Goal: Transaction & Acquisition: Obtain resource

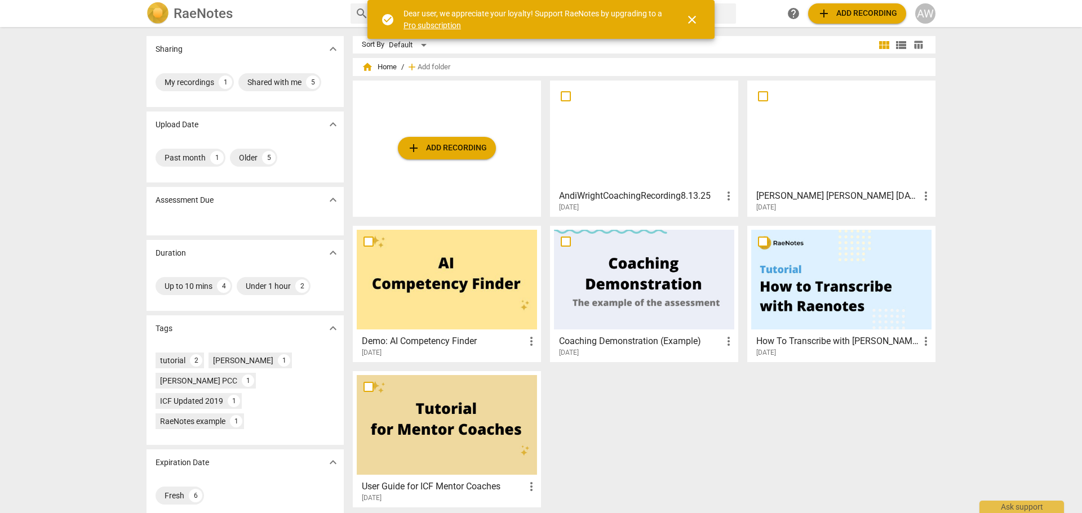
click at [691, 17] on span "close" at bounding box center [692, 20] width 14 height 14
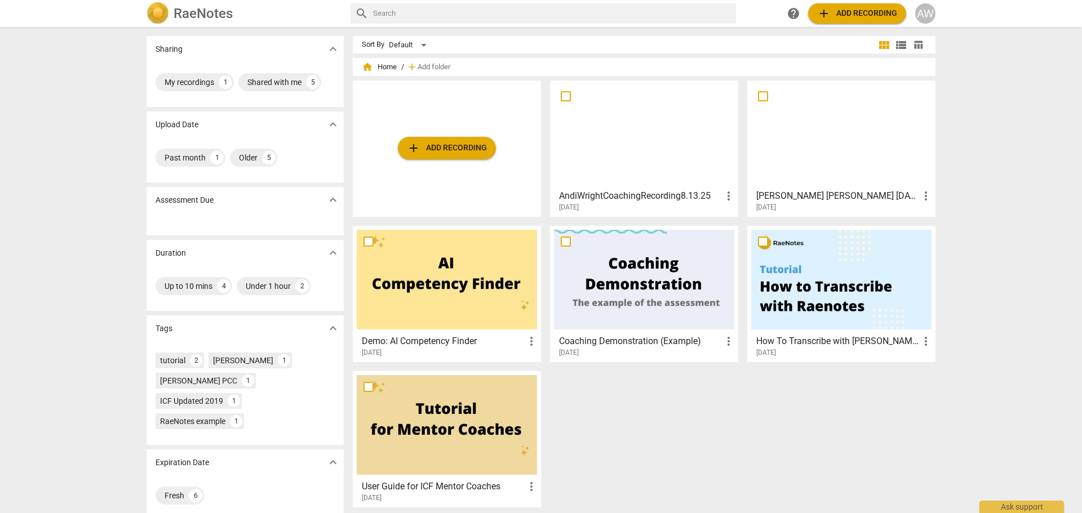
click at [865, 10] on span "add Add recording" at bounding box center [857, 14] width 80 height 14
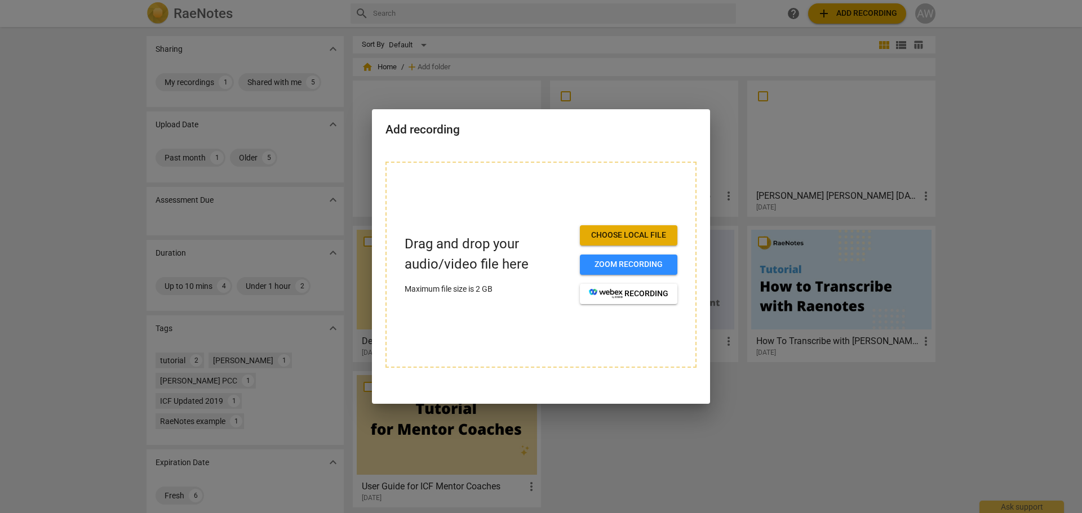
click at [998, 106] on div at bounding box center [541, 256] width 1082 height 513
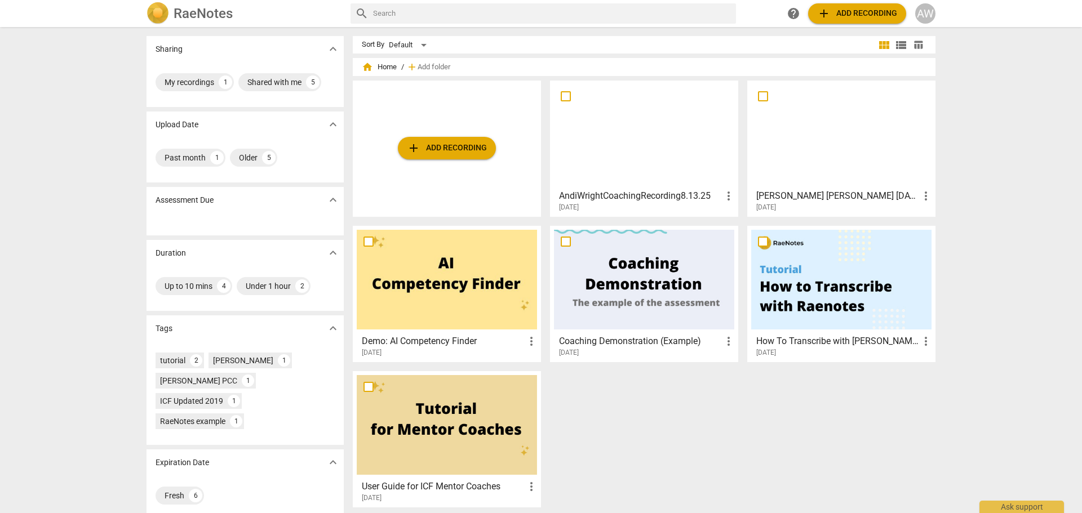
click at [903, 45] on span "view_list" at bounding box center [901, 45] width 14 height 14
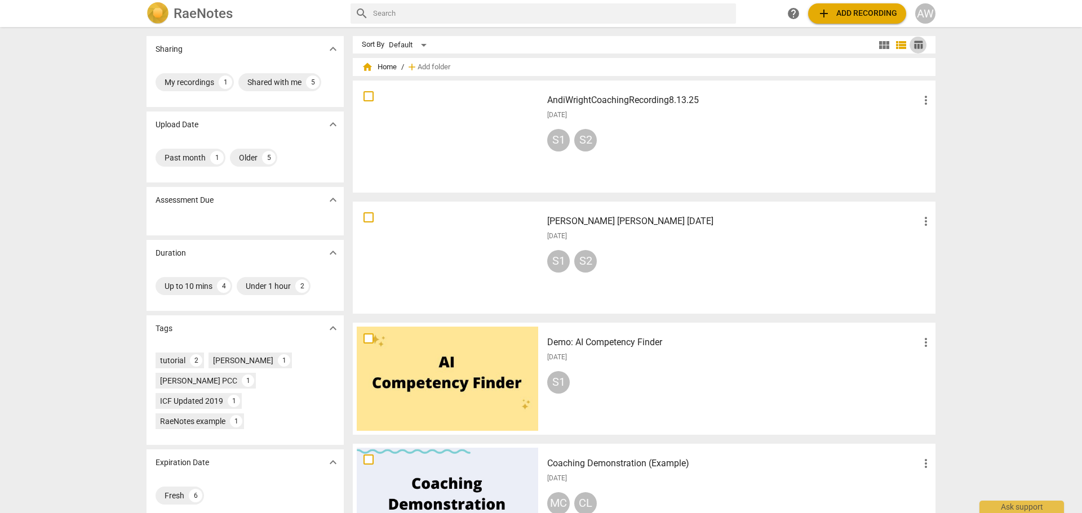
click at [920, 47] on span "table_chart" at bounding box center [918, 44] width 11 height 11
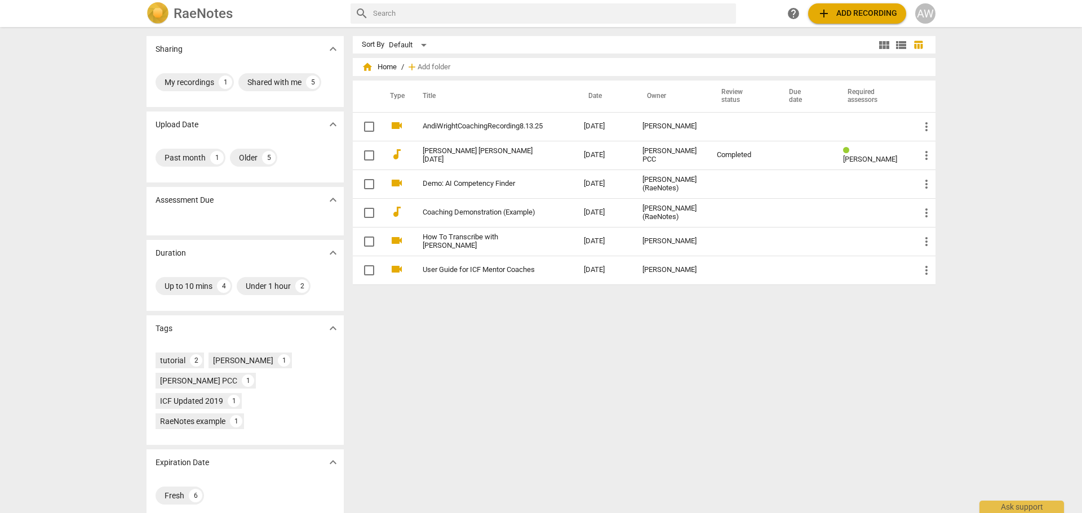
click at [896, 43] on span "view_list" at bounding box center [901, 45] width 14 height 14
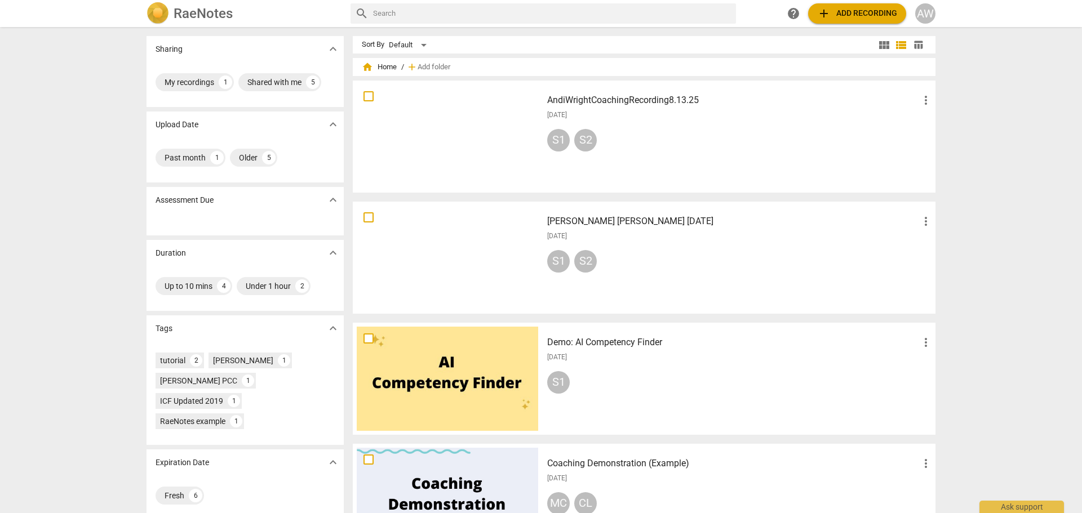
click at [923, 101] on span "more_vert" at bounding box center [926, 101] width 14 height 14
click at [1014, 196] on div at bounding box center [541, 256] width 1082 height 513
click at [898, 44] on span "view_list" at bounding box center [901, 45] width 14 height 14
click at [881, 6] on button "add Add recording" at bounding box center [857, 13] width 98 height 20
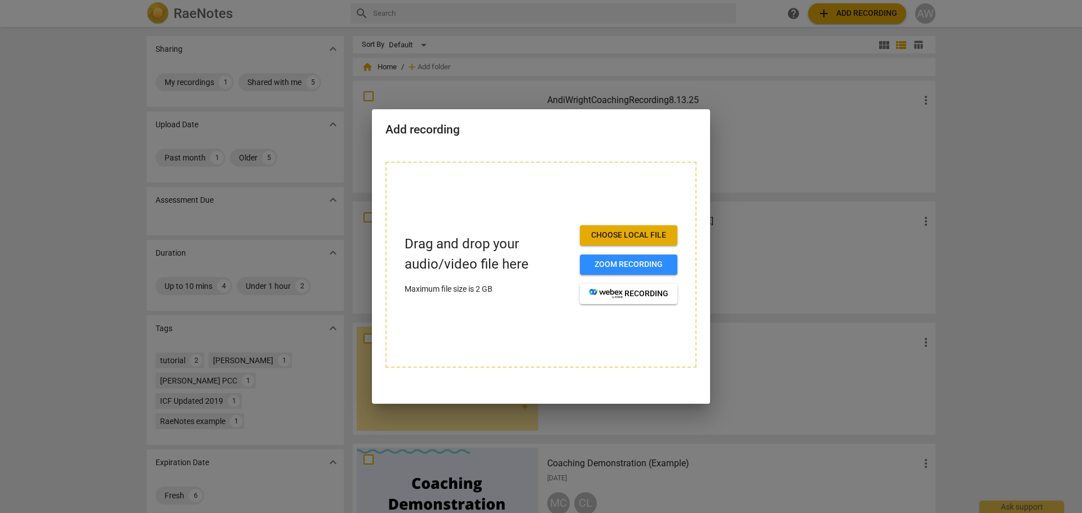
click at [972, 148] on div at bounding box center [541, 256] width 1082 height 513
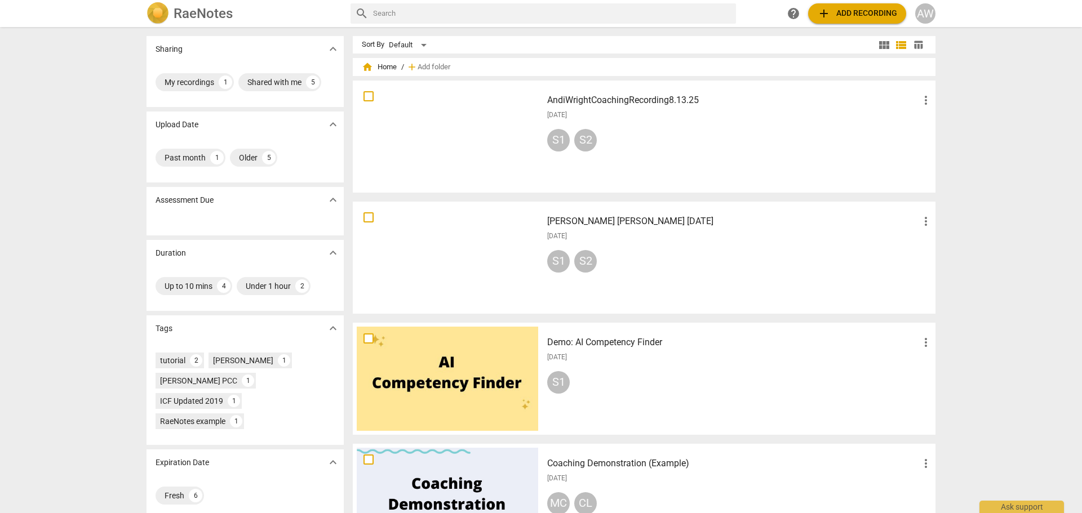
click at [870, 11] on span "add Add recording" at bounding box center [857, 14] width 80 height 14
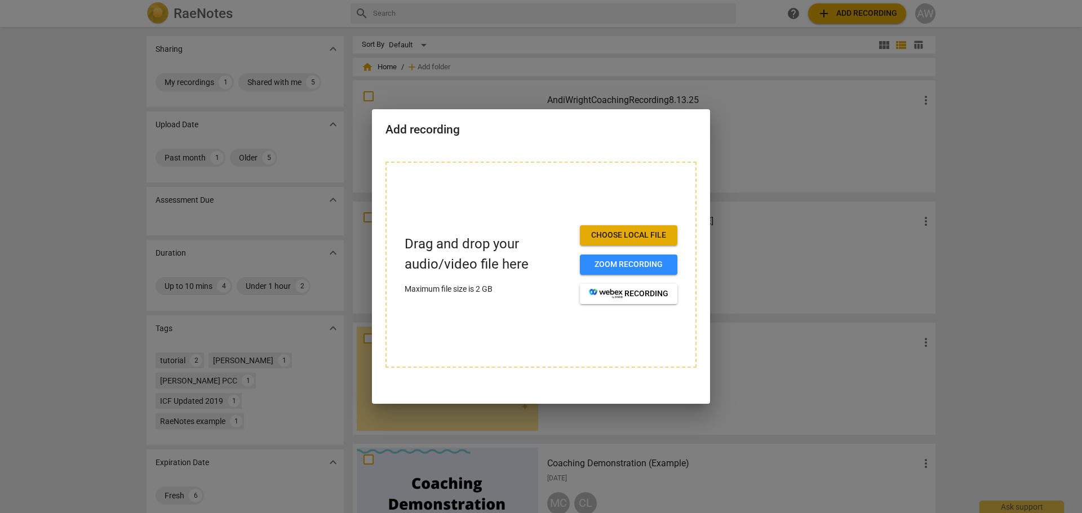
click at [625, 235] on span "Choose local file" at bounding box center [628, 235] width 79 height 11
click at [617, 261] on span "Zoom recording" at bounding box center [628, 264] width 79 height 11
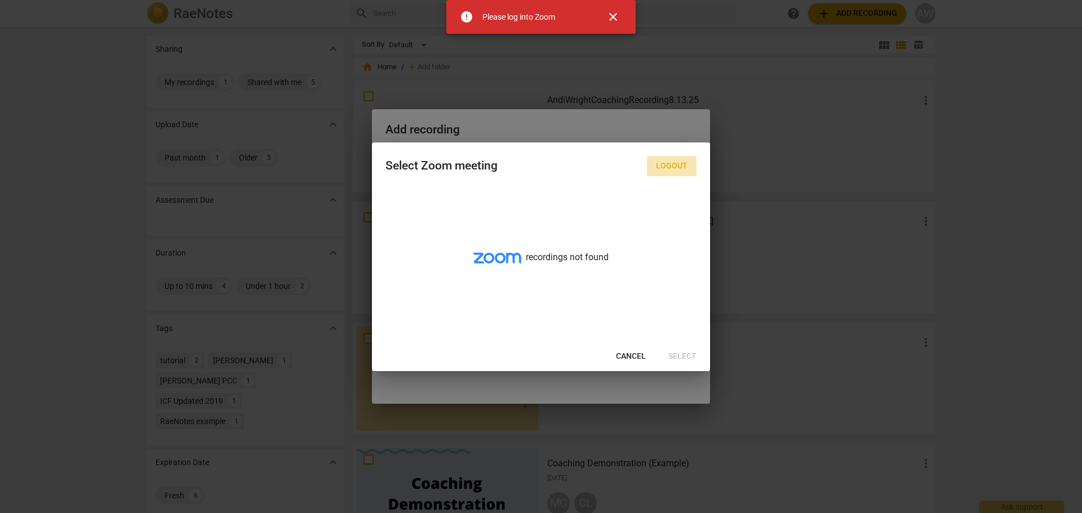
click at [671, 163] on span "Logout" at bounding box center [672, 166] width 32 height 11
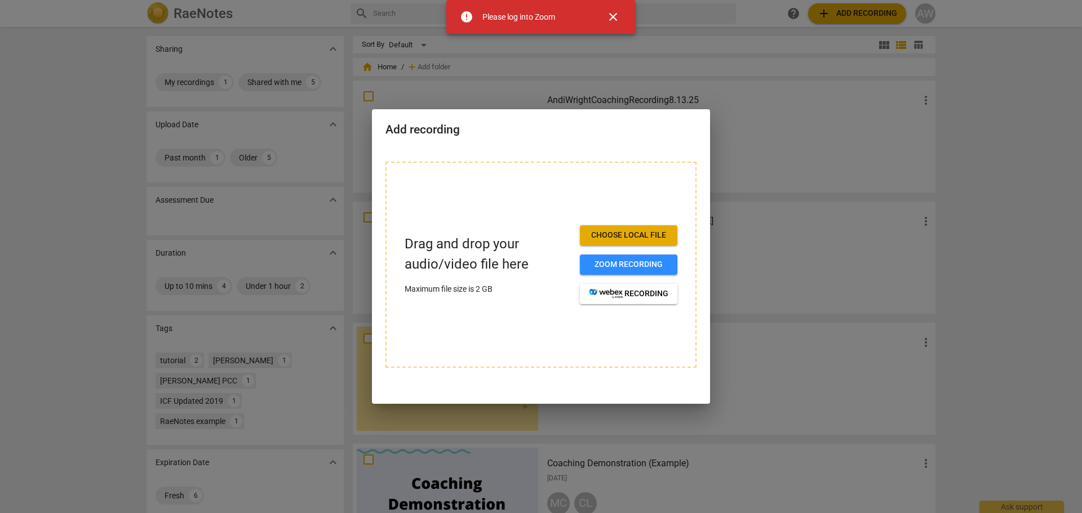
click at [613, 17] on span "close" at bounding box center [613, 17] width 14 height 14
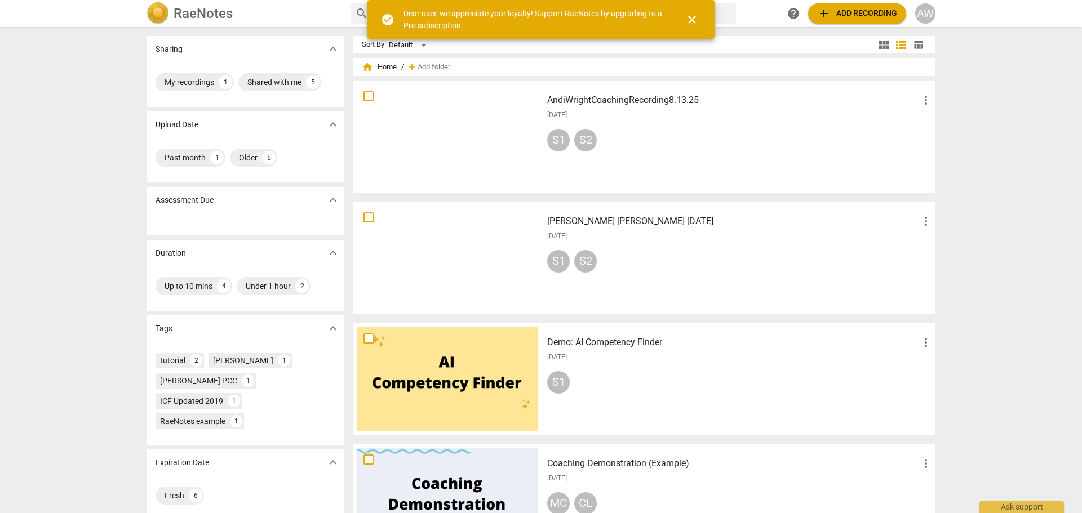
click at [921, 97] on span "more_vert" at bounding box center [926, 101] width 14 height 14
click at [939, 130] on li "Delete" at bounding box center [938, 127] width 43 height 27
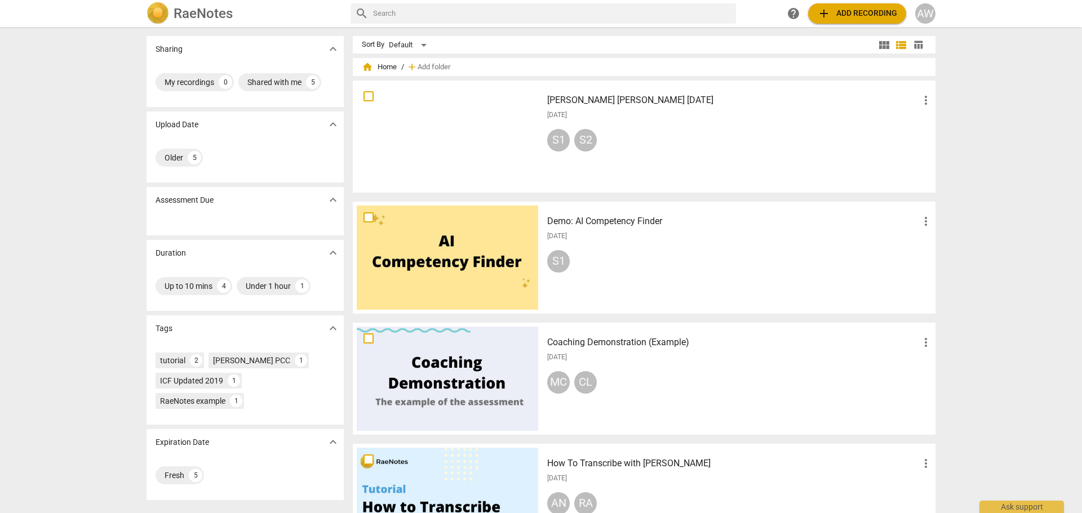
click at [843, 12] on span "add Add recording" at bounding box center [857, 14] width 80 height 14
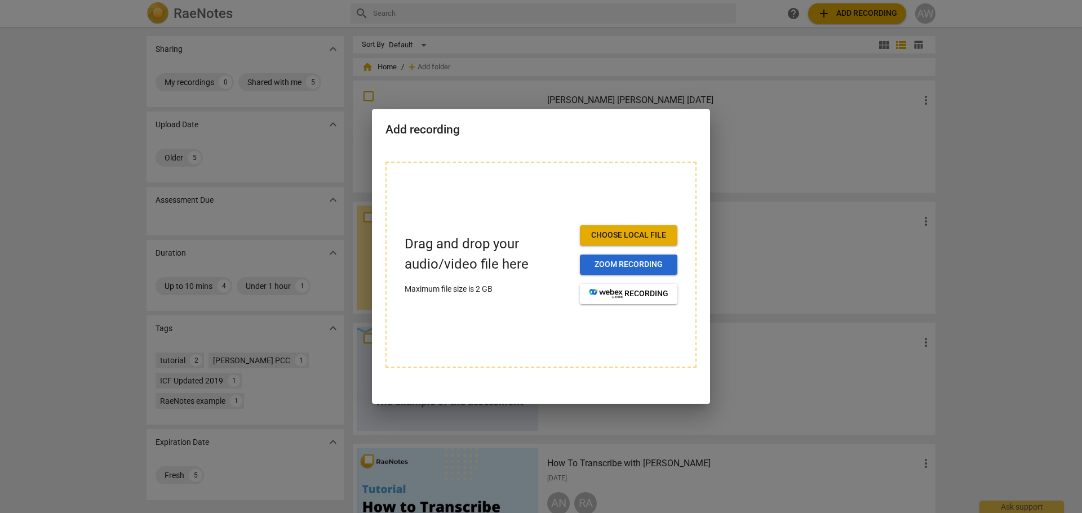
click at [624, 259] on span "Zoom recording" at bounding box center [628, 264] width 79 height 11
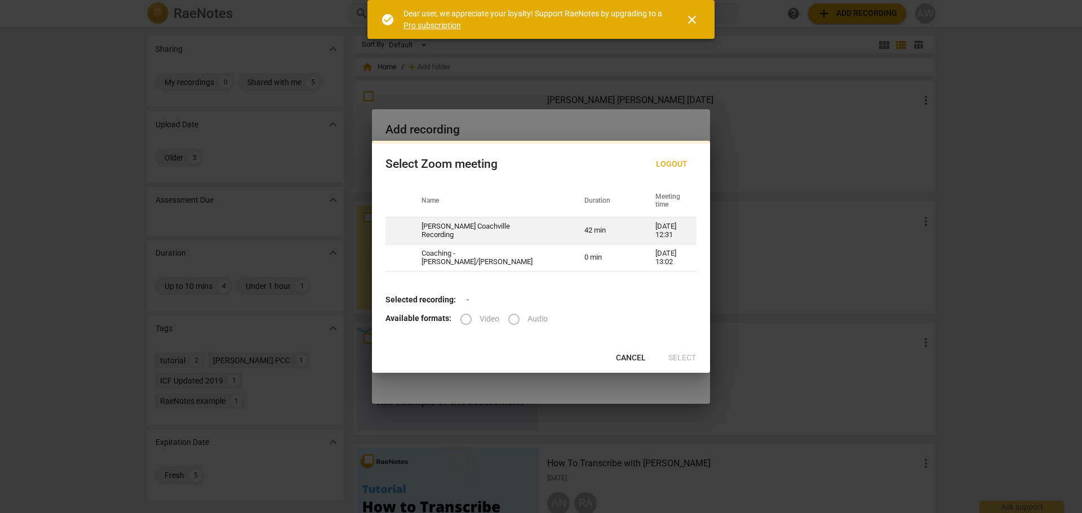
click at [468, 230] on td "[PERSON_NAME] Coachville Recording" at bounding box center [489, 230] width 163 height 27
radio input "true"
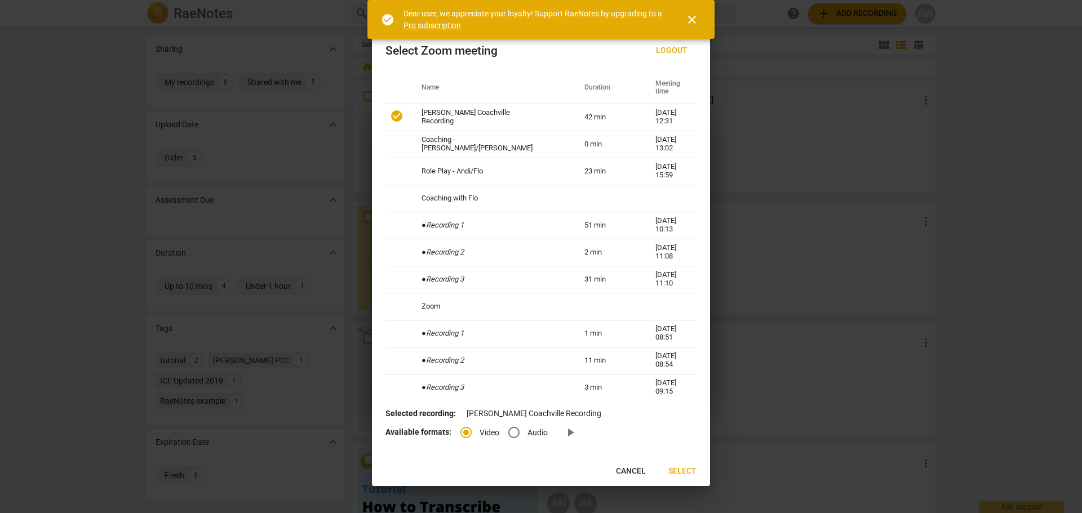
click at [514, 435] on input "Audio" at bounding box center [513, 432] width 27 height 27
radio input "true"
click at [689, 468] on span "Select" at bounding box center [682, 471] width 28 height 11
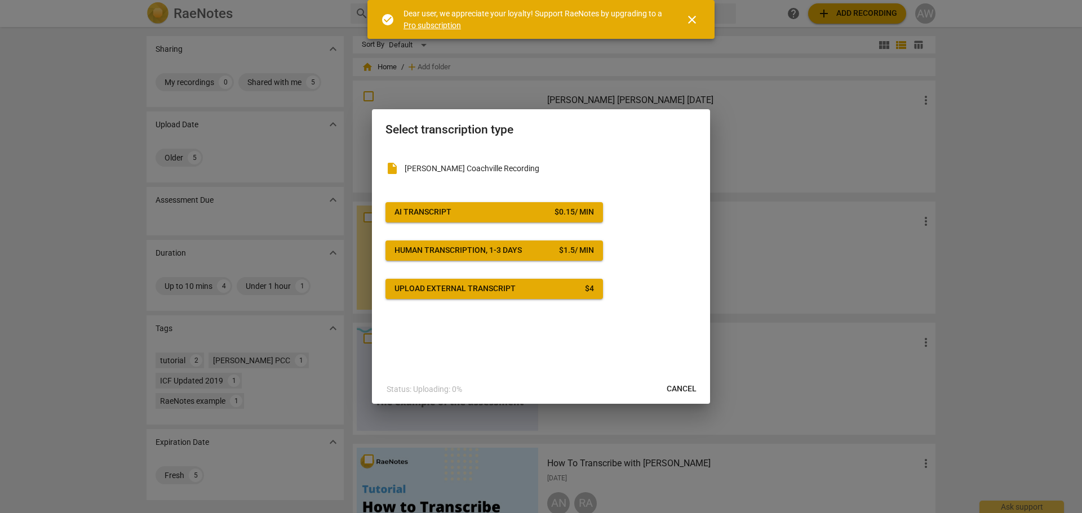
click at [515, 291] on span "Upload external transcript $ 4" at bounding box center [493, 288] width 199 height 11
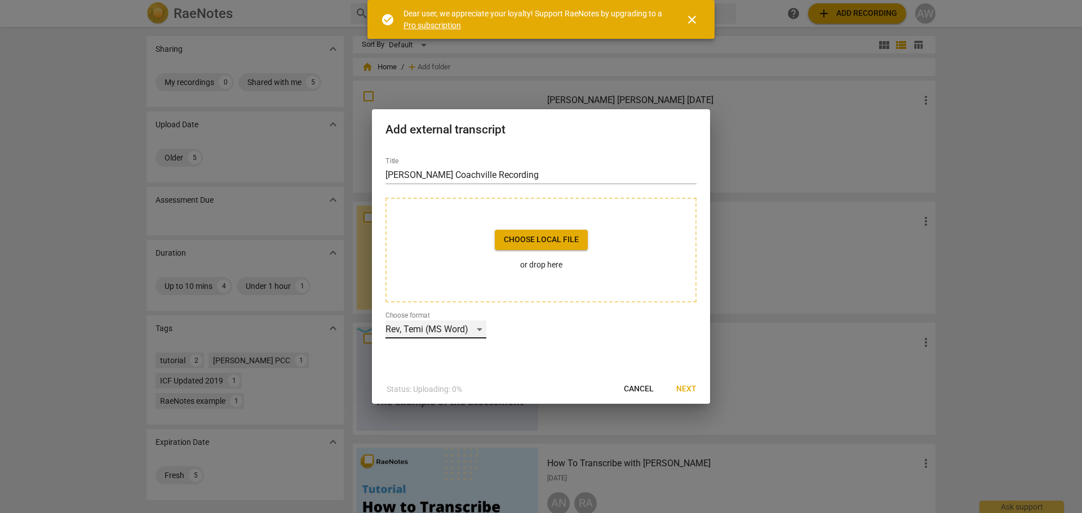
click at [481, 328] on div "Rev, Temi (MS Word)" at bounding box center [435, 330] width 101 height 18
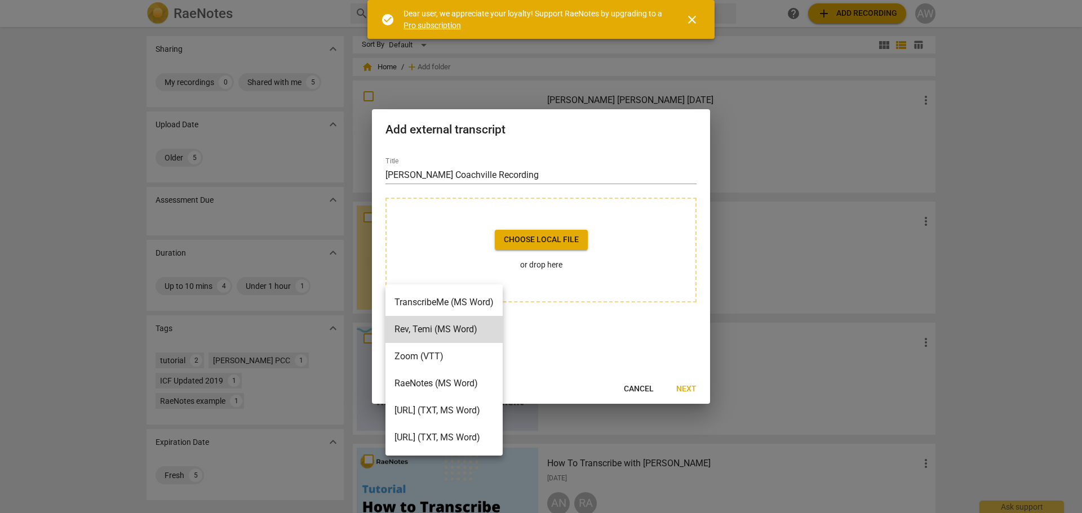
click at [475, 239] on div at bounding box center [541, 256] width 1082 height 513
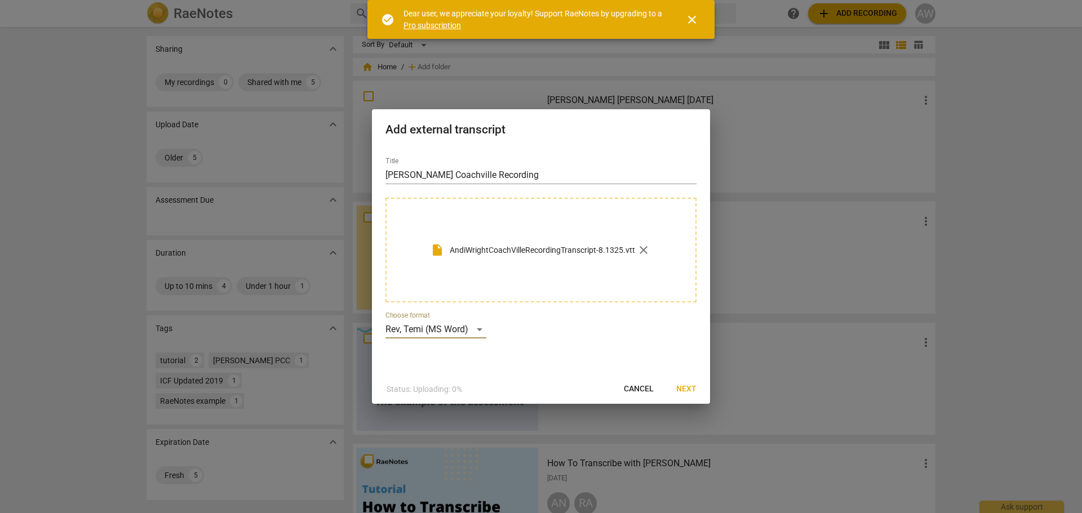
click at [689, 387] on span "Next" at bounding box center [686, 389] width 20 height 11
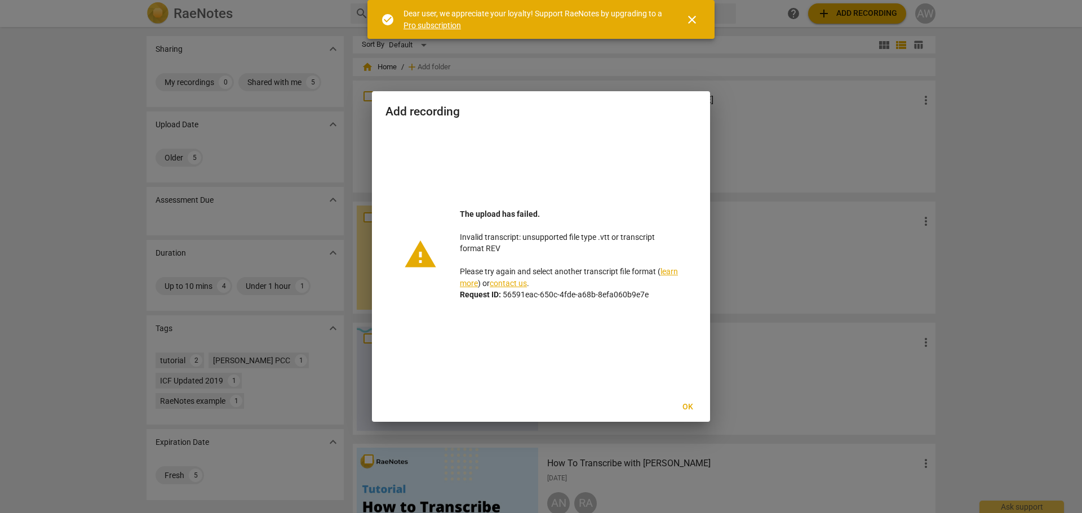
click at [687, 405] on span "Ok" at bounding box center [687, 407] width 18 height 11
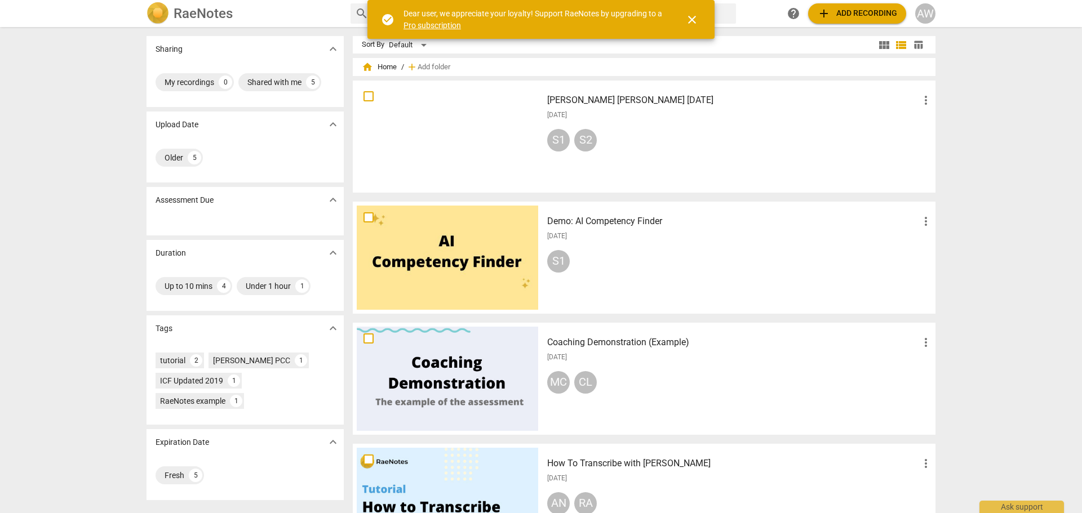
click at [691, 17] on span "close" at bounding box center [692, 20] width 14 height 14
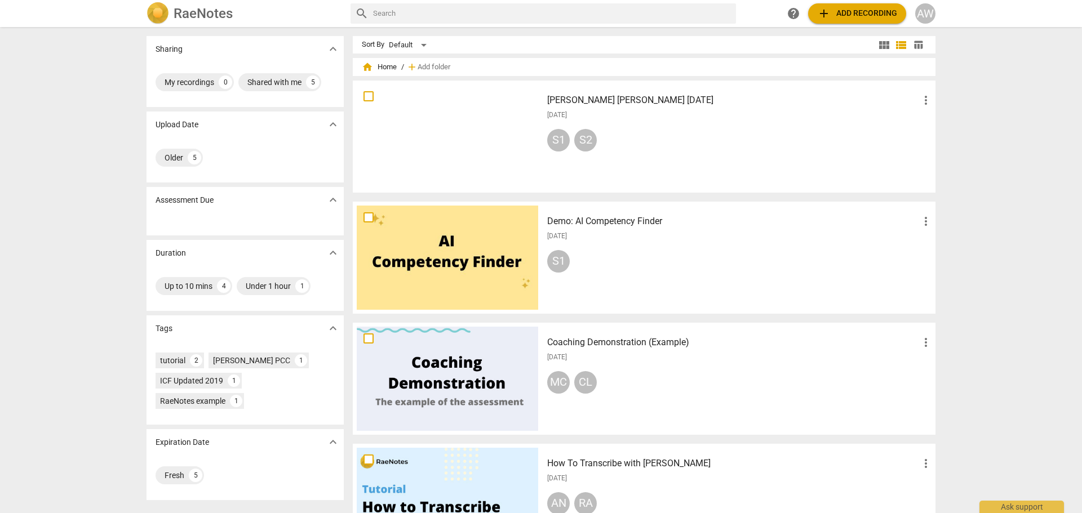
click at [871, 21] on button "add Add recording" at bounding box center [857, 13] width 98 height 20
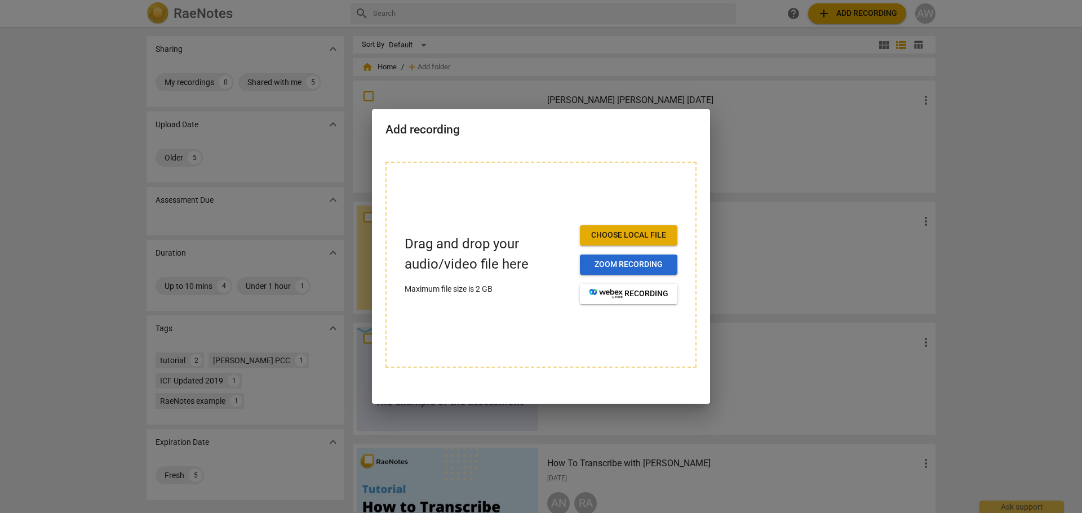
click at [612, 268] on span "Zoom recording" at bounding box center [628, 264] width 79 height 11
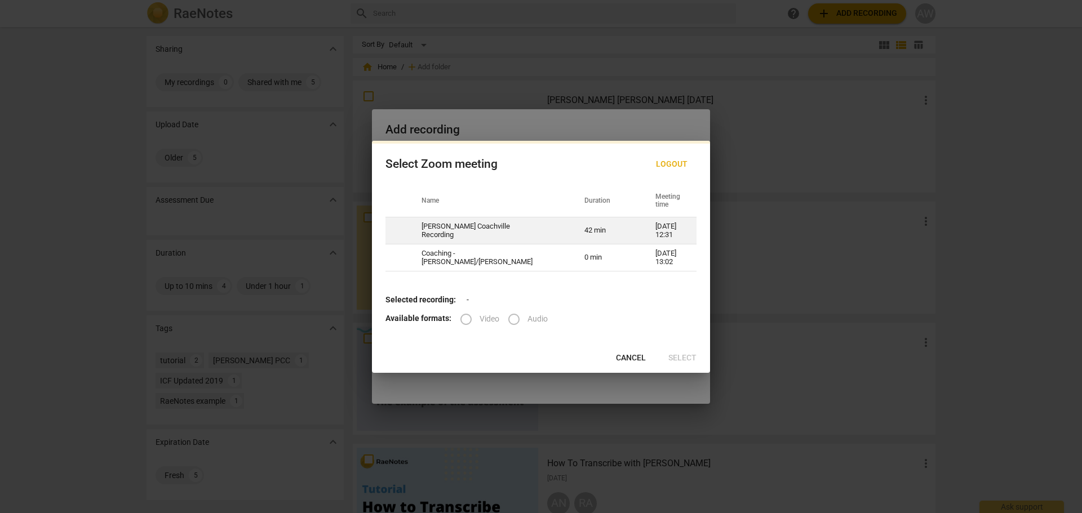
click at [600, 221] on td "42 min" at bounding box center [606, 230] width 71 height 27
radio input "true"
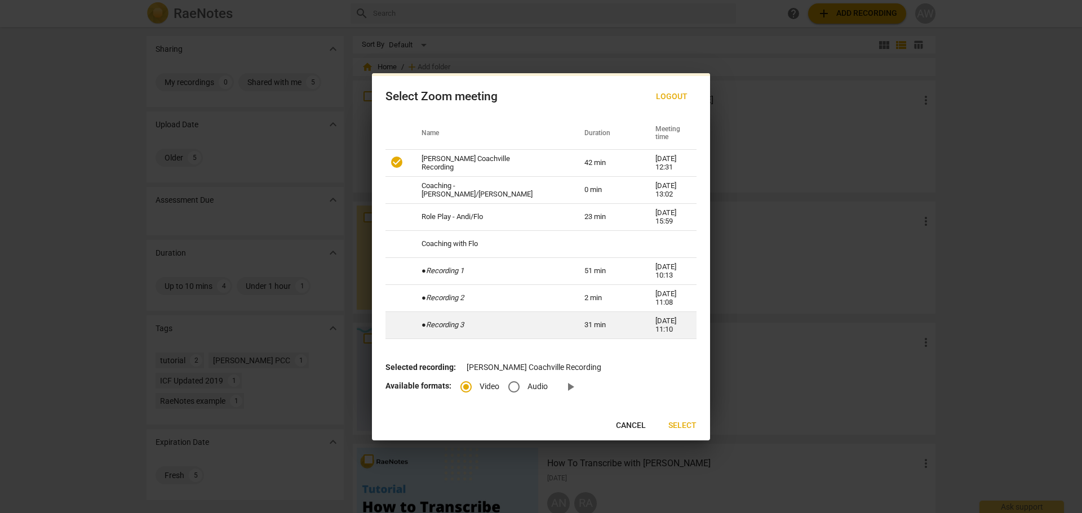
click at [511, 318] on td "● Recording 3" at bounding box center [489, 325] width 163 height 27
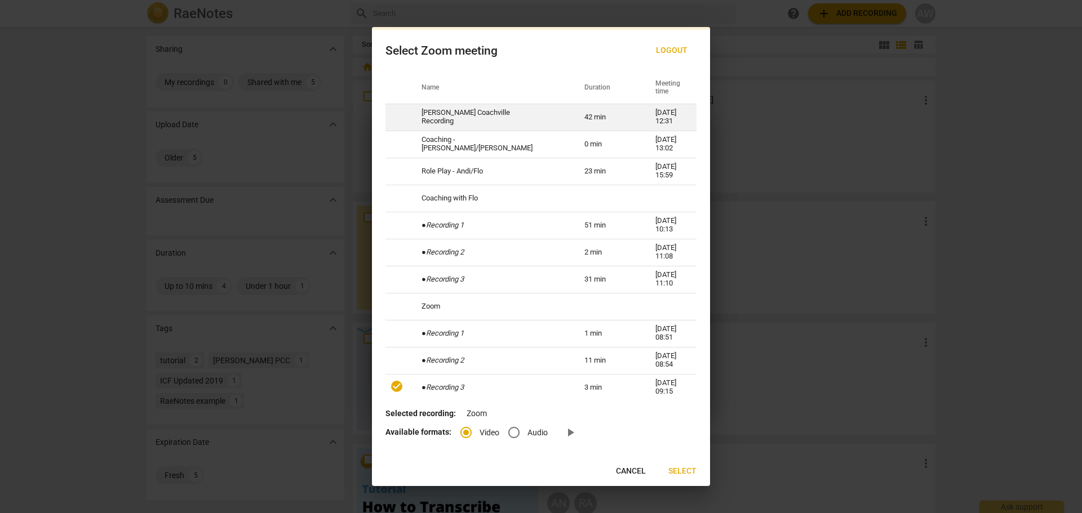
click at [518, 115] on td "[PERSON_NAME] Coachville Recording" at bounding box center [489, 117] width 163 height 27
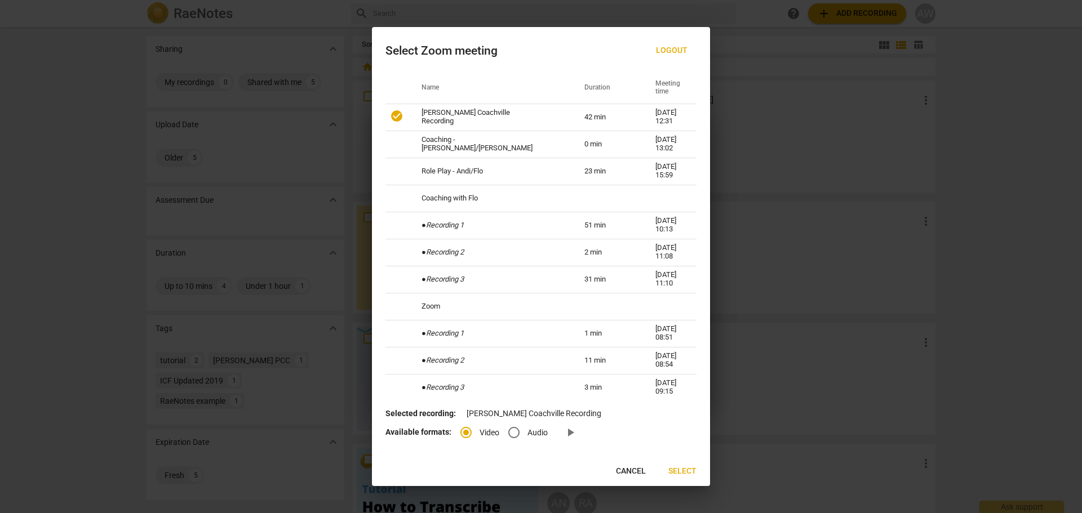
click at [507, 432] on input "Audio" at bounding box center [513, 432] width 27 height 27
radio input "true"
click at [676, 473] on span "Select" at bounding box center [682, 471] width 28 height 11
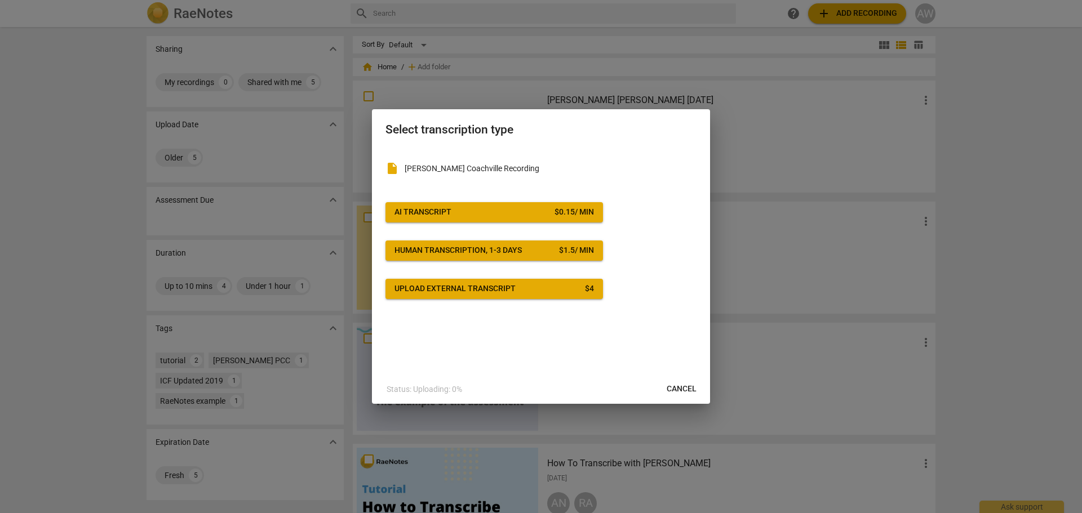
click at [452, 292] on div "Upload external transcript" at bounding box center [454, 288] width 121 height 11
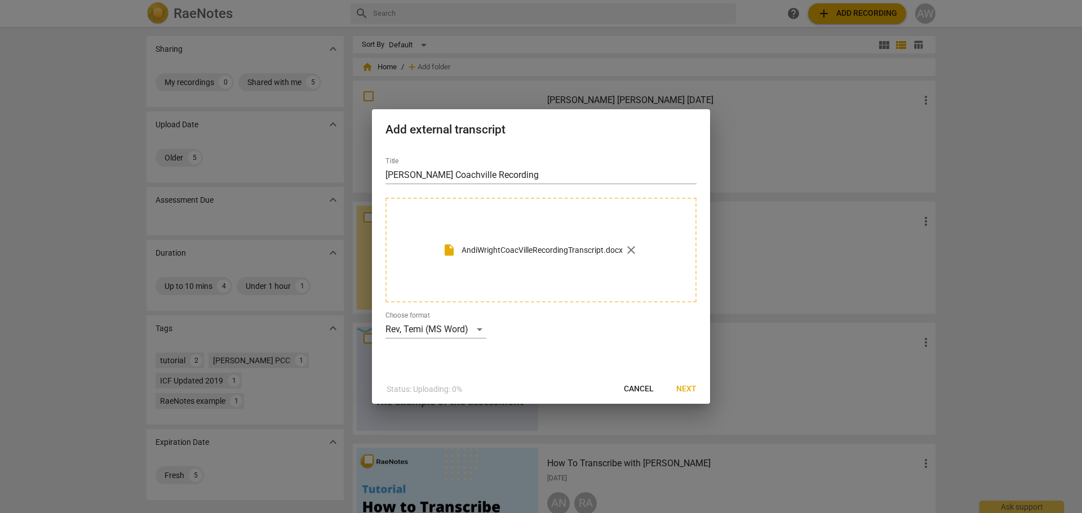
click at [690, 386] on span "Next" at bounding box center [686, 389] width 20 height 11
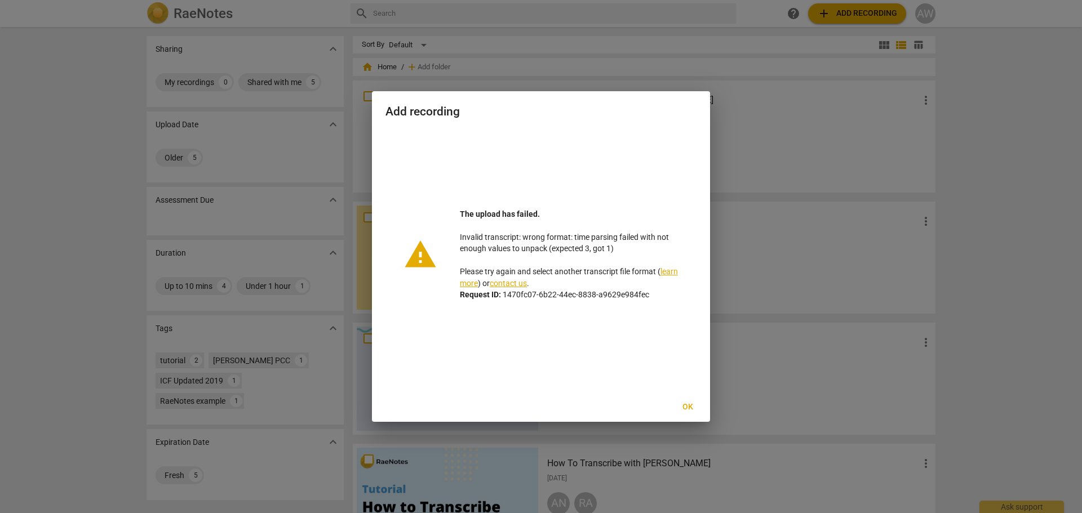
click at [687, 406] on span "Ok" at bounding box center [687, 407] width 18 height 11
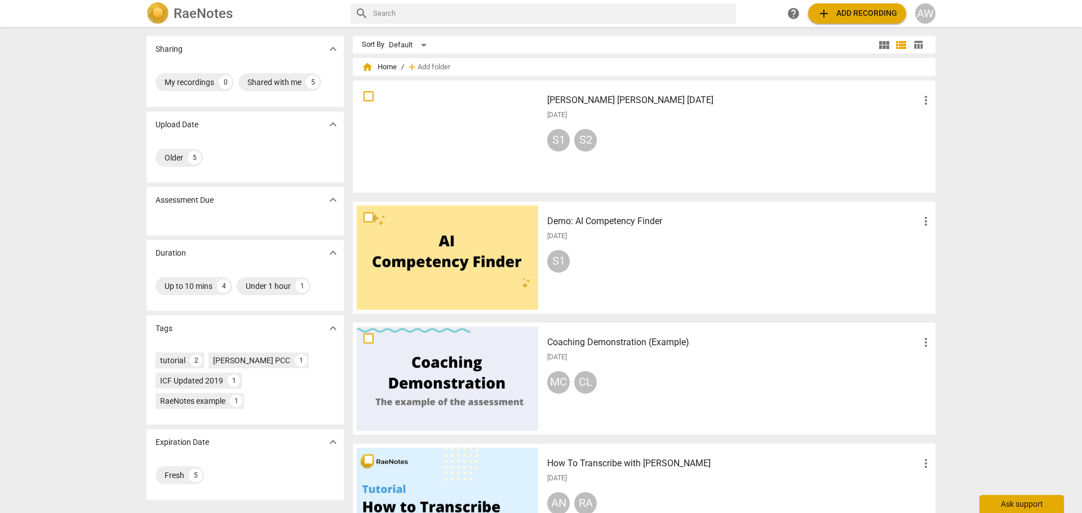
click at [1028, 507] on div "Ask support" at bounding box center [1021, 504] width 85 height 18
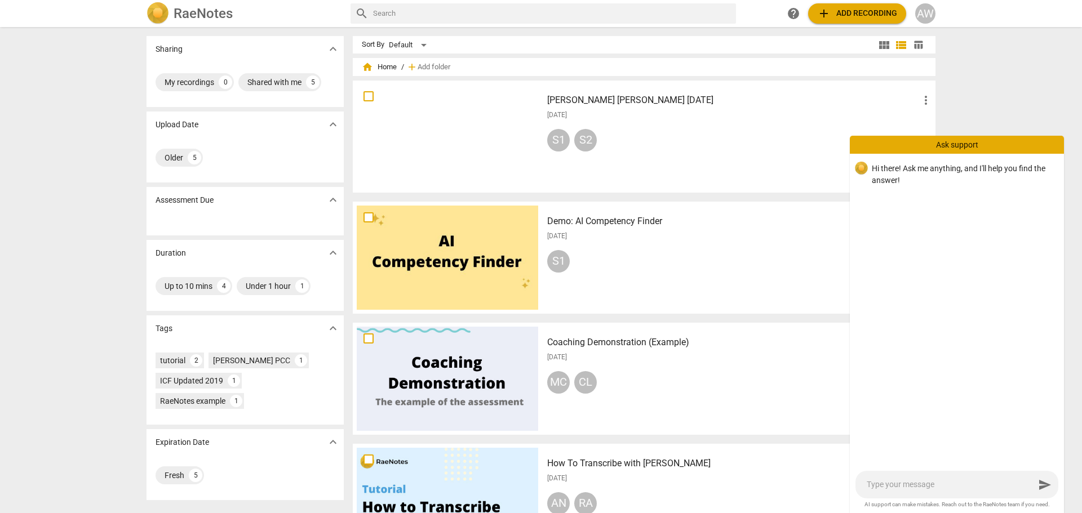
click at [952, 484] on textarea at bounding box center [951, 484] width 168 height 11
type textarea "I"
type textarea "I'"
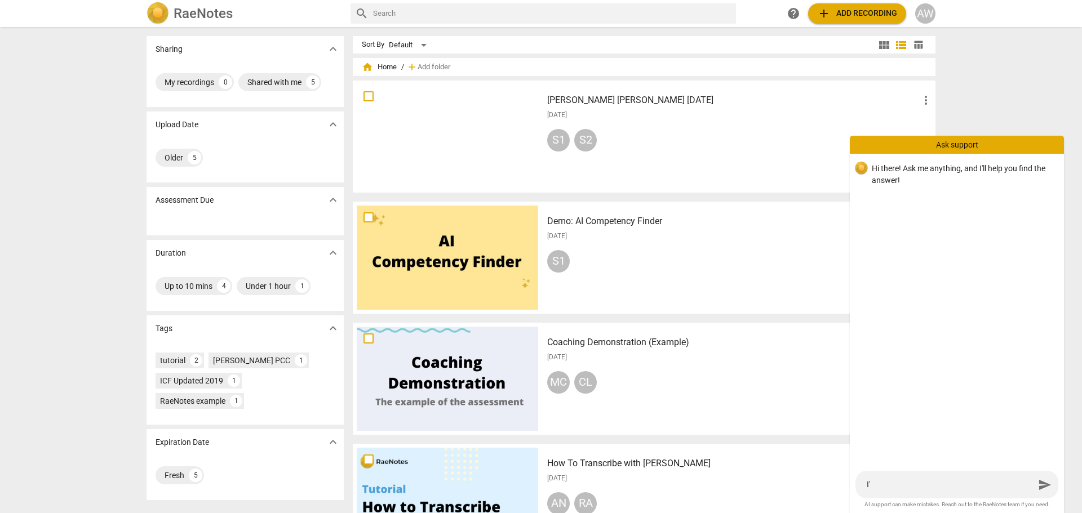
type textarea "I'm"
type textarea "I'm n"
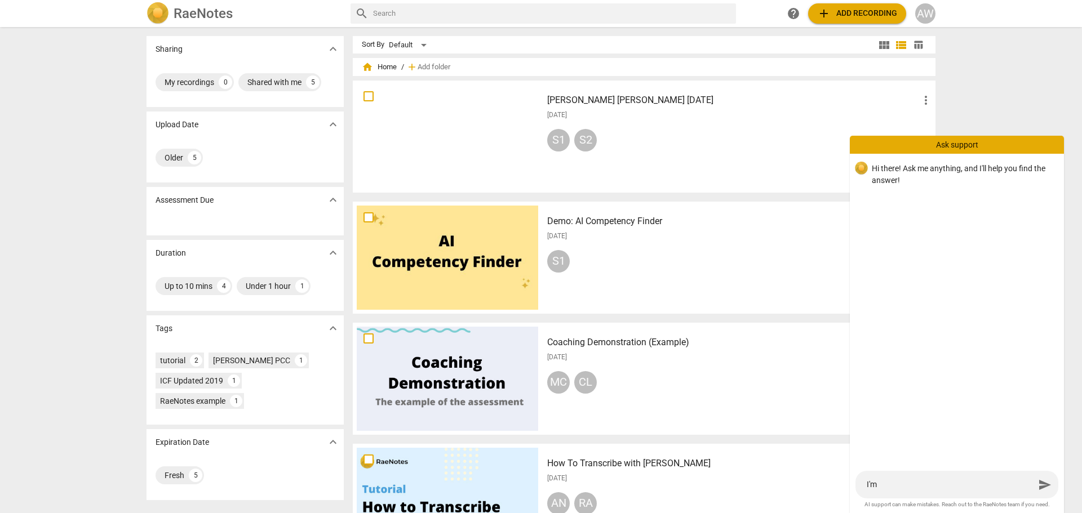
type textarea "I'm n"
type textarea "I'm no"
type textarea "I'm not"
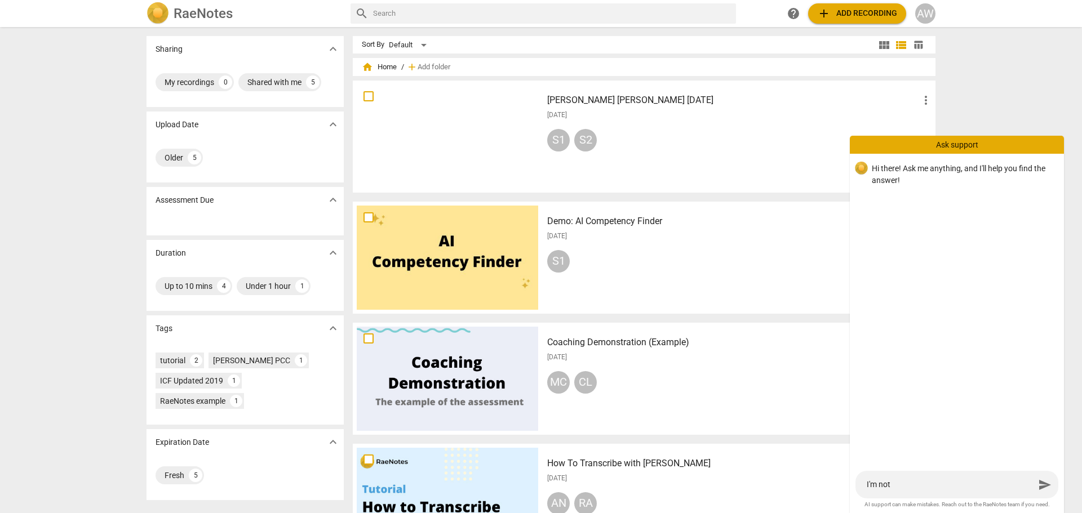
type textarea "I'm not"
type textarea "I'm not a"
type textarea "I'm not ab"
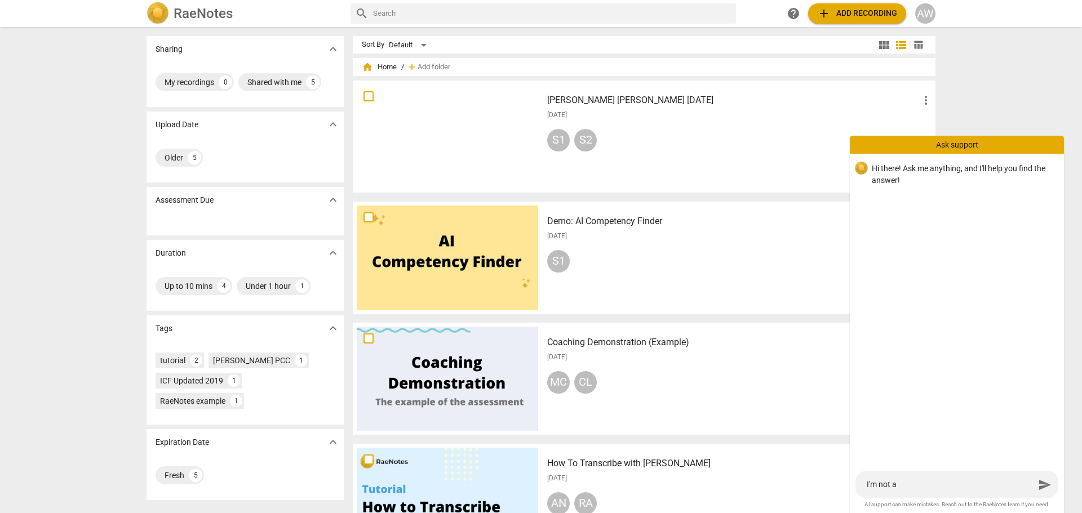
type textarea "I'm not ab"
type textarea "I'm not abl"
type textarea "I'm not able"
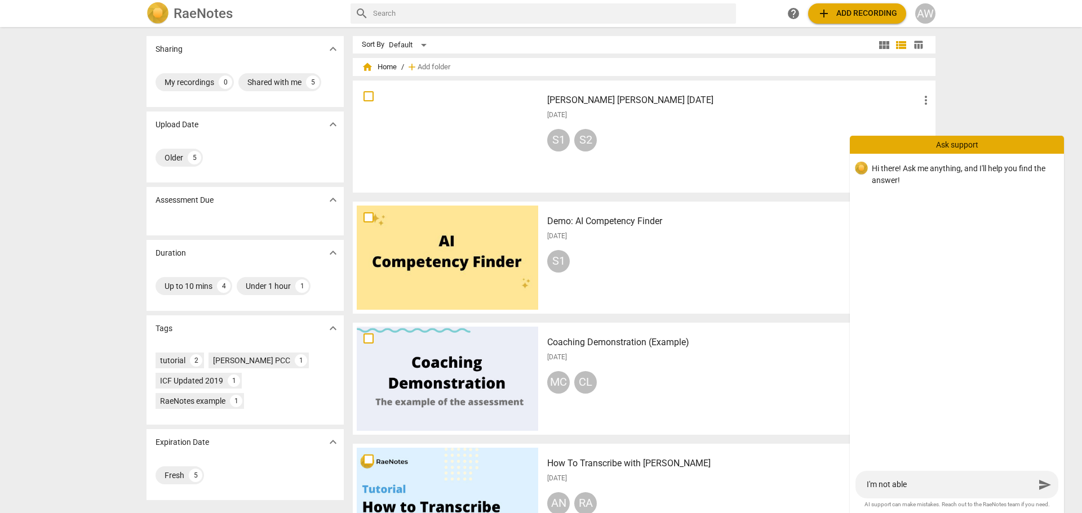
type textarea "I'm not able"
type textarea "I'm not able t"
type textarea "I'm not able to"
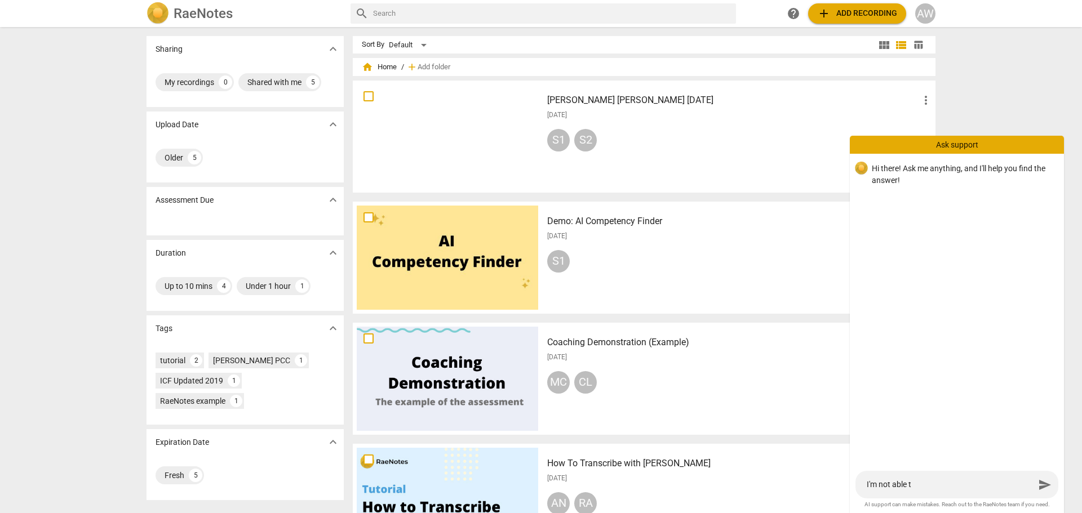
type textarea "I'm not able to"
type textarea "I'm not able to g"
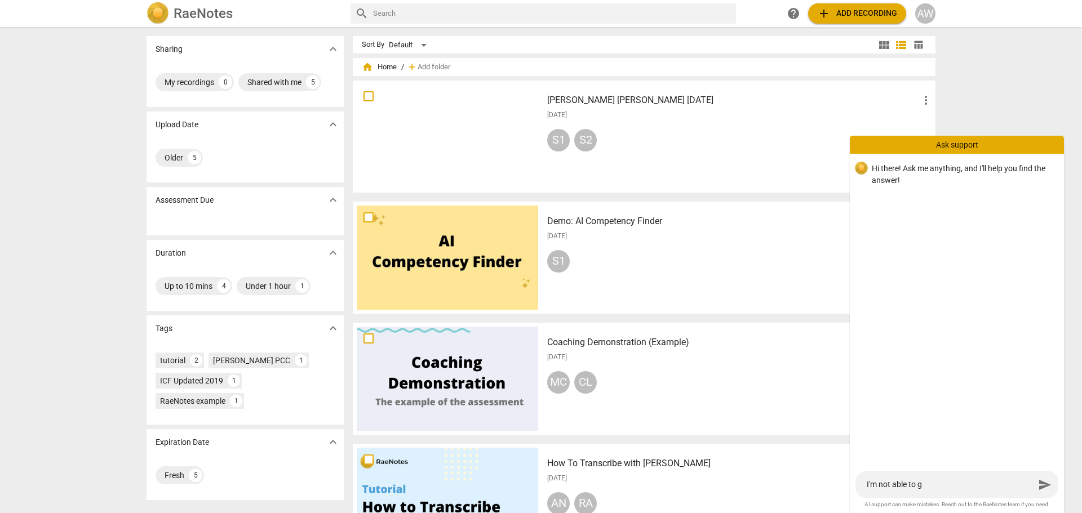
type textarea "I'm not able to ge"
type textarea "I'm not able to get"
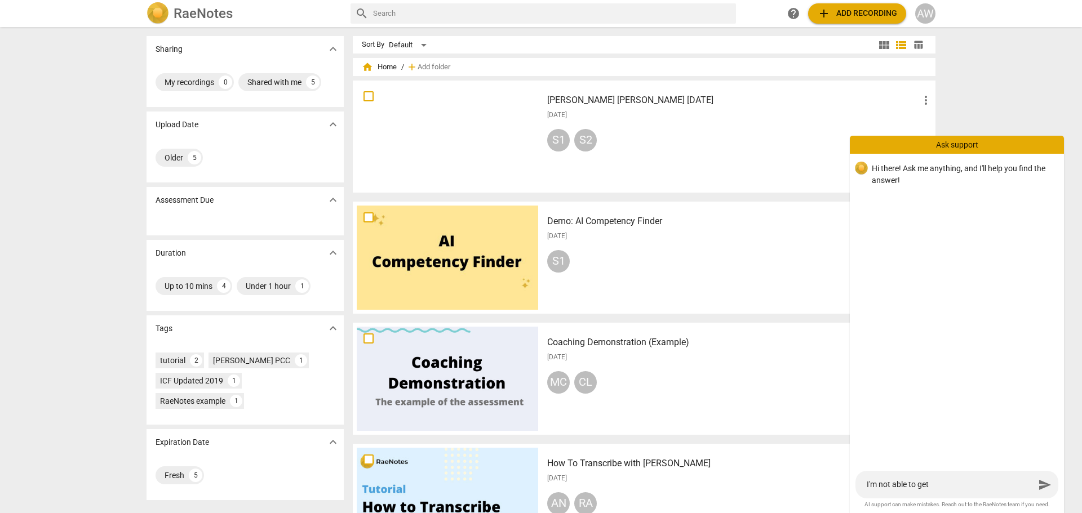
type textarea "I'm not able to get"
type textarea "I'm not able to get t"
type textarea "I'm not able to get th"
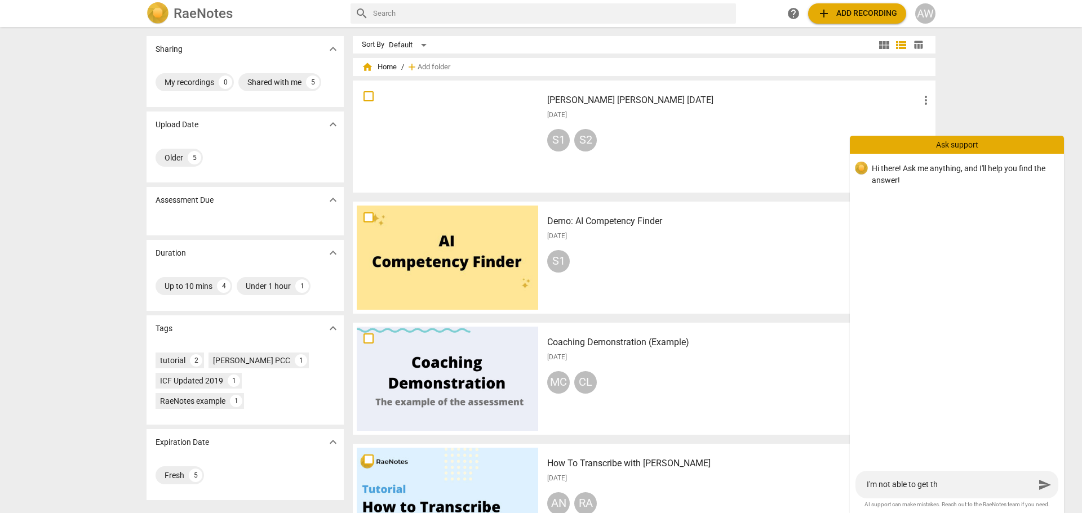
type textarea "I'm not able to get the"
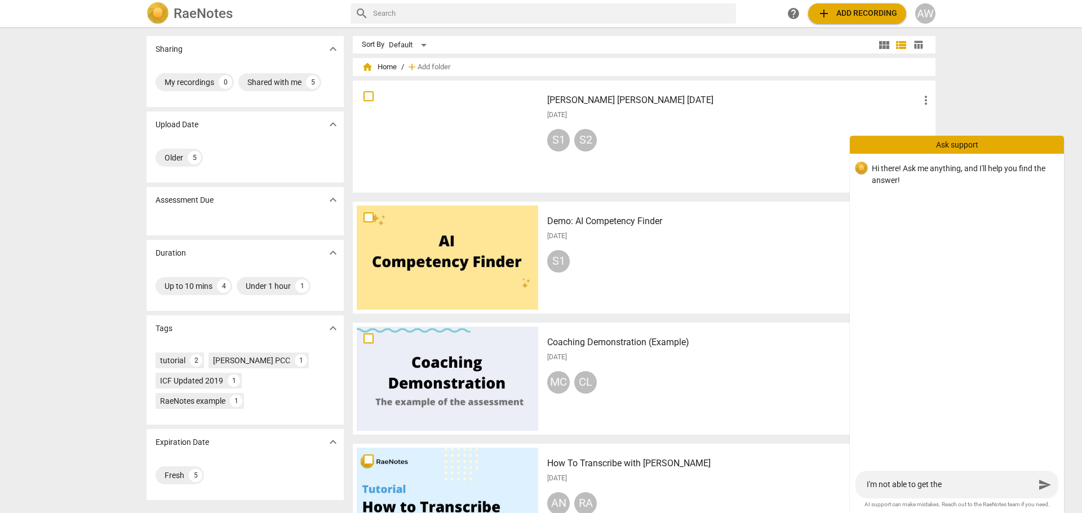
type textarea "I'm not able to get the"
type textarea "I'm not able to get th"
type textarea "I'm not able to get t"
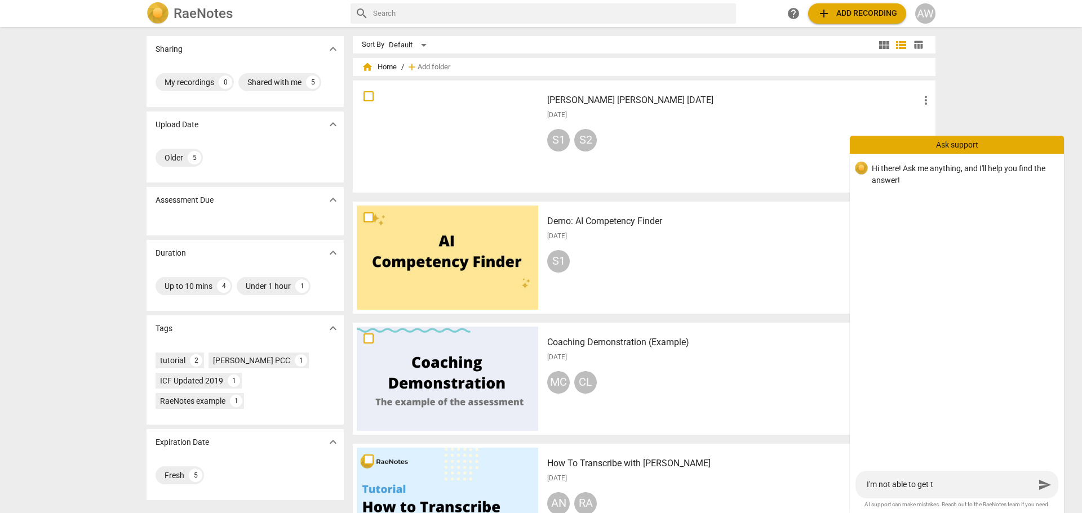
type textarea "I'm not able to get"
type textarea "I'm not able to get m"
type textarea "I'm not able to get my"
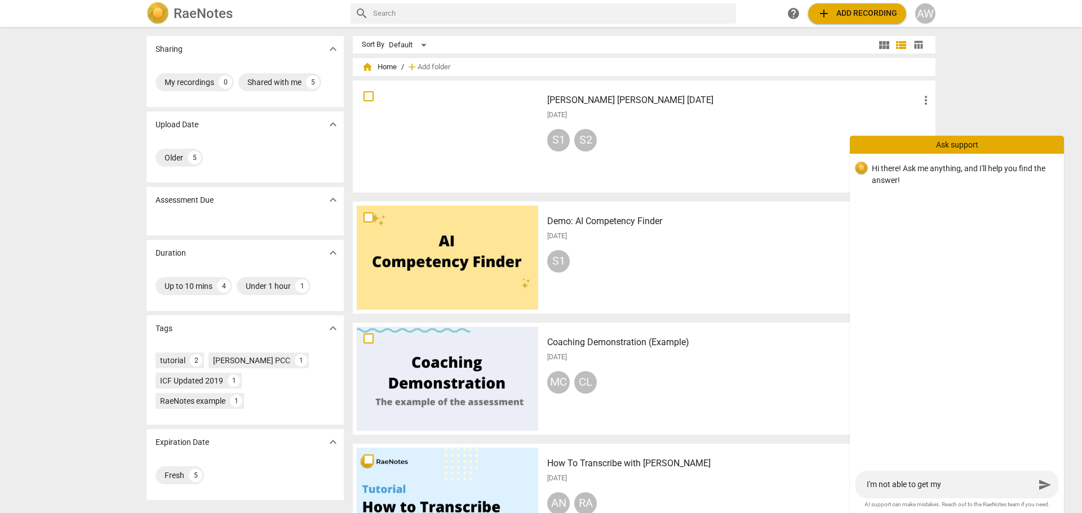
type textarea "I'm not able to get my"
type textarea "I'm not able to get my t"
type textarea "I'm not able to get my tr"
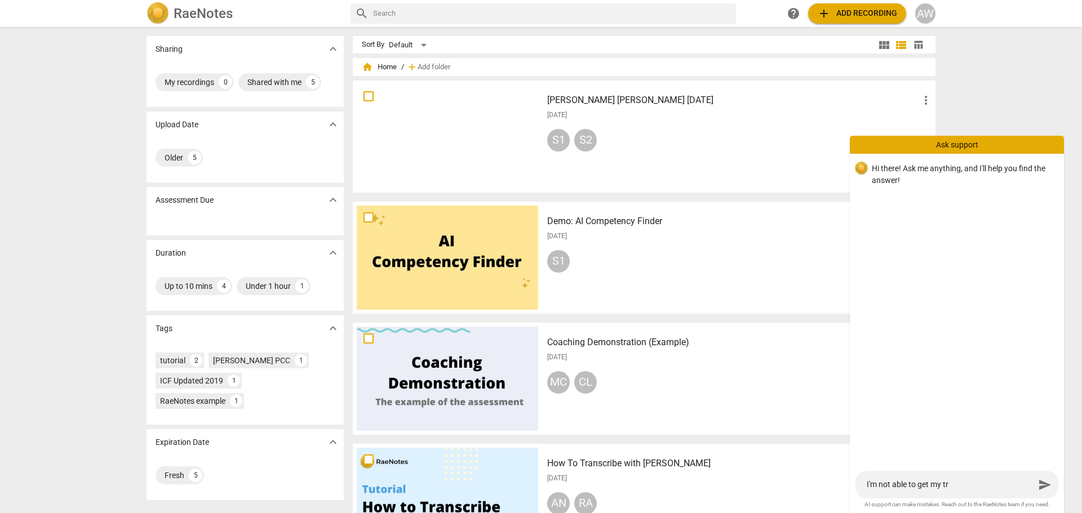
type textarea "I'm not able to get my tra"
type textarea "I'm not able to get [PERSON_NAME]"
type textarea "I'm not able to get my trans"
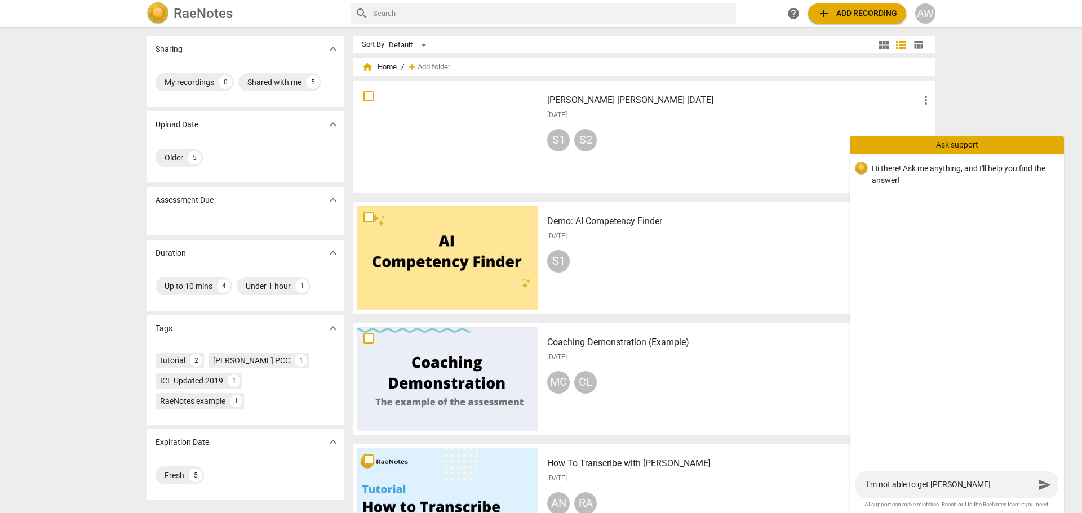
type textarea "I'm not able to get my trans"
type textarea "I'm not able to get my transc"
type textarea "I'm not able to get my transcr"
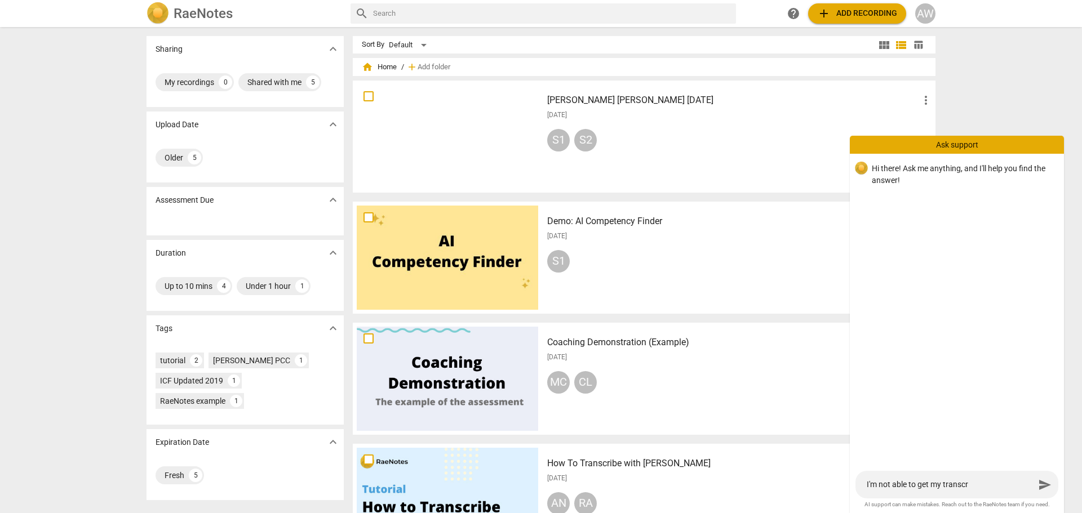
type textarea "I'm not able to get my transcri"
type textarea "I'm not able to get my transcrip"
type textarea "I'm not able to get my transcript"
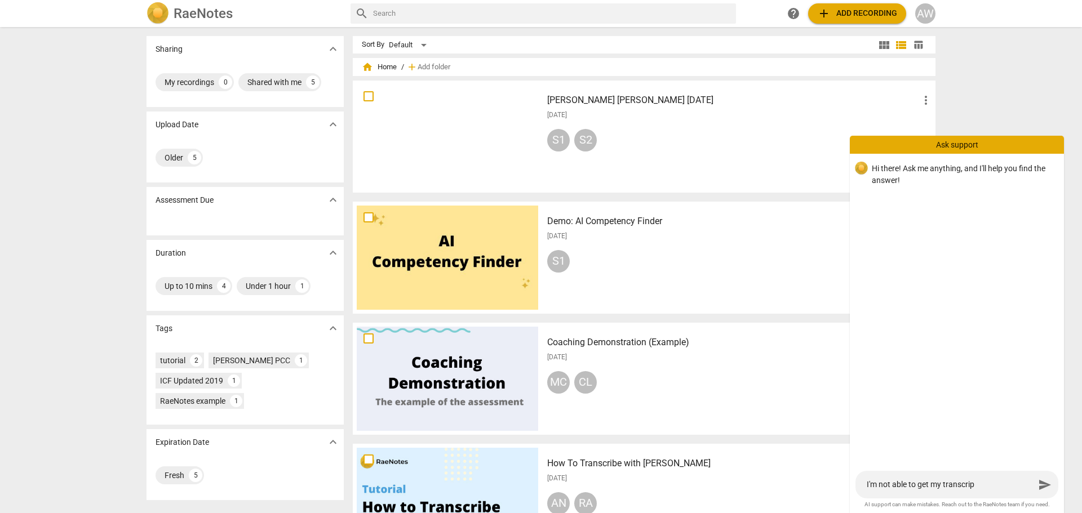
type textarea "I'm not able to get my transcript"
type textarea "I'm not able to get my transcript t"
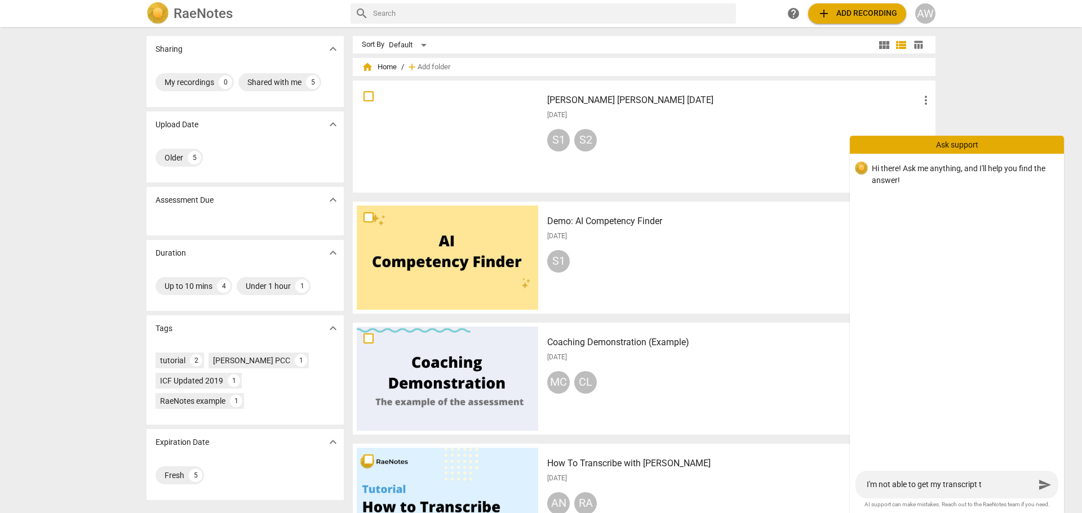
type textarea "I'm not able to get my transcript to"
type textarea "I'm not able to get my transcript to u"
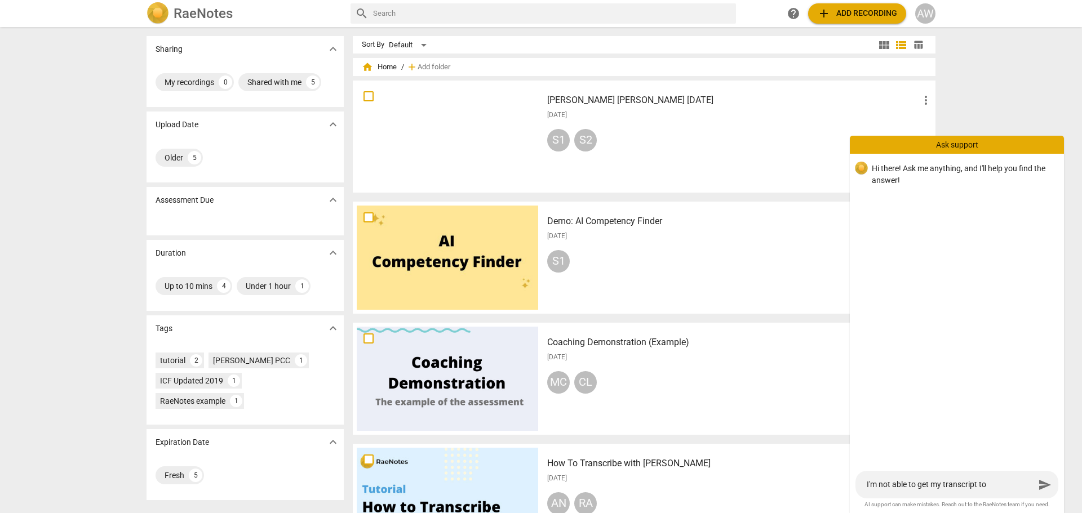
type textarea "I'm not able to get my transcript to u"
type textarea "I'm not able to get my transcript to up"
type textarea "I'm not able to get my transcript to upl"
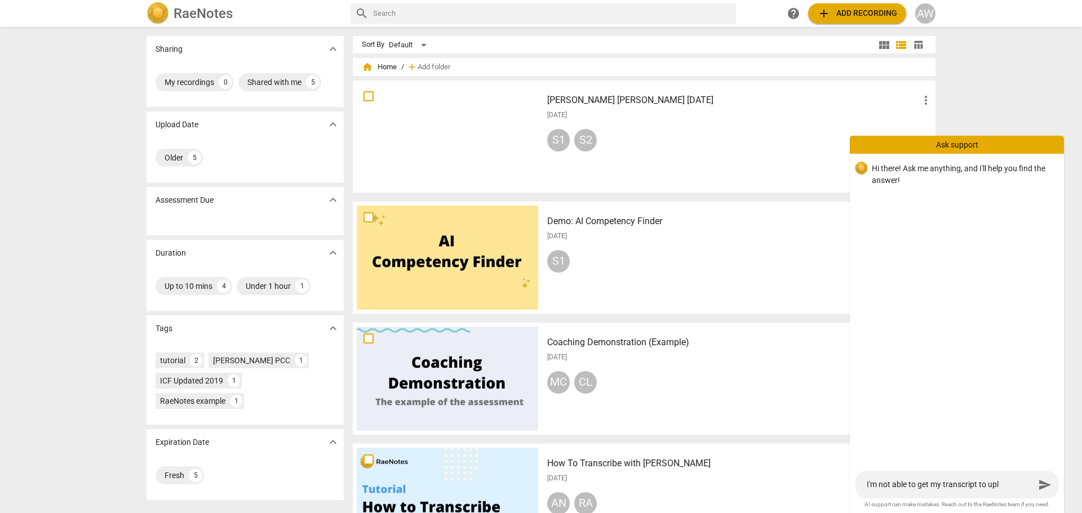
type textarea "I'm not able to get my transcript to uplo"
type textarea "I'm not able to get my transcript to uploa"
type textarea "I'm not able to get my transcript to upload"
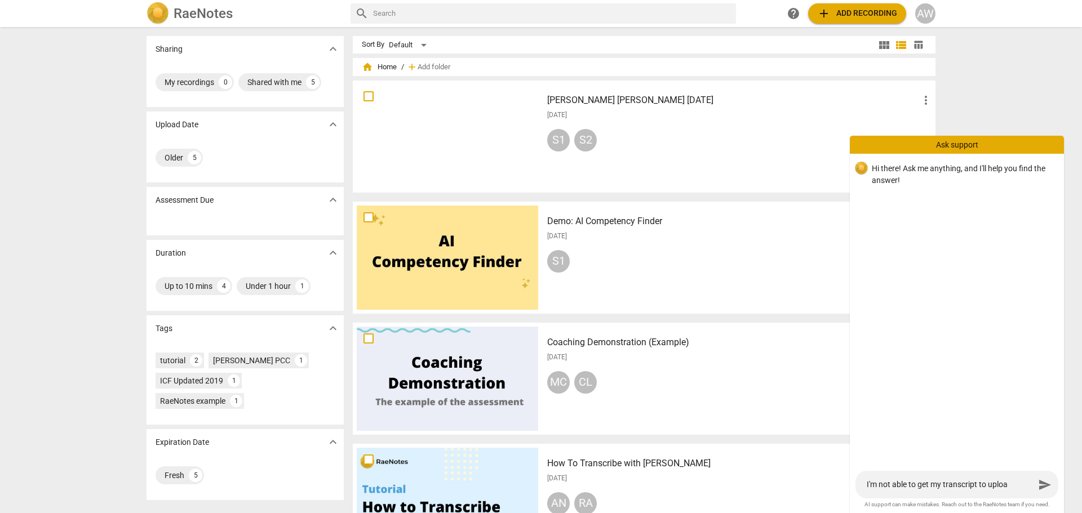
type textarea "I'm not able to get my transcript to upload"
type textarea "I'm not able to get my transcript to upload."
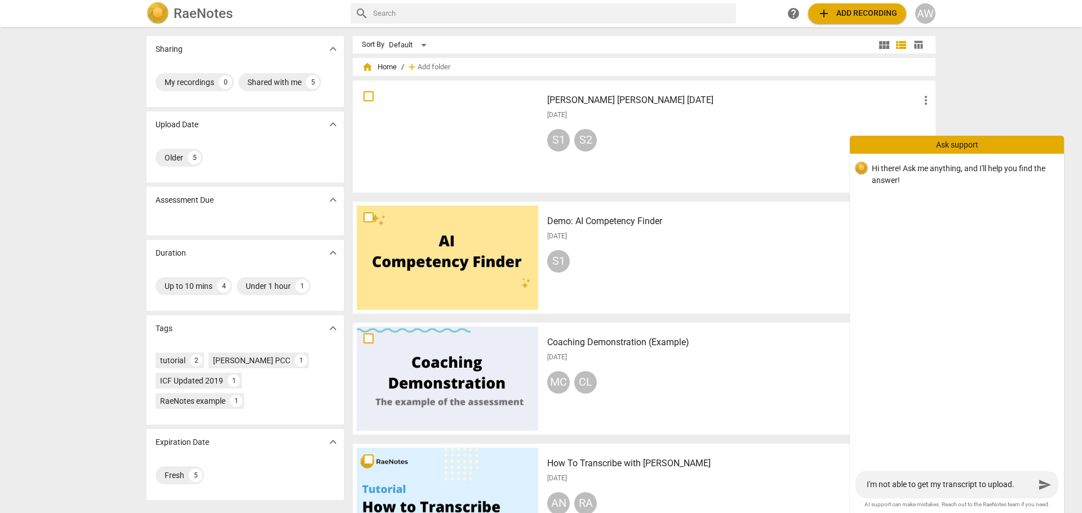
type textarea "I'm not able to get my transcript to upload. I"
type textarea "I'm not able to get my transcript to upload. I h"
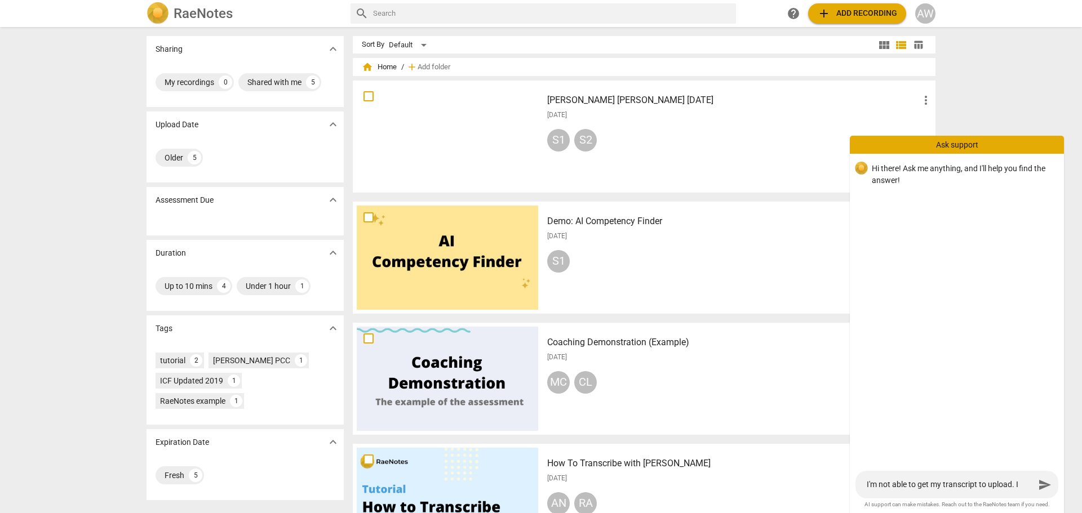
type textarea "I'm not able to get my transcript to upload. I h"
type textarea "I'm not able to get my transcript to upload. I ha"
type textarea "I'm not able to get my transcript to upload. I hav"
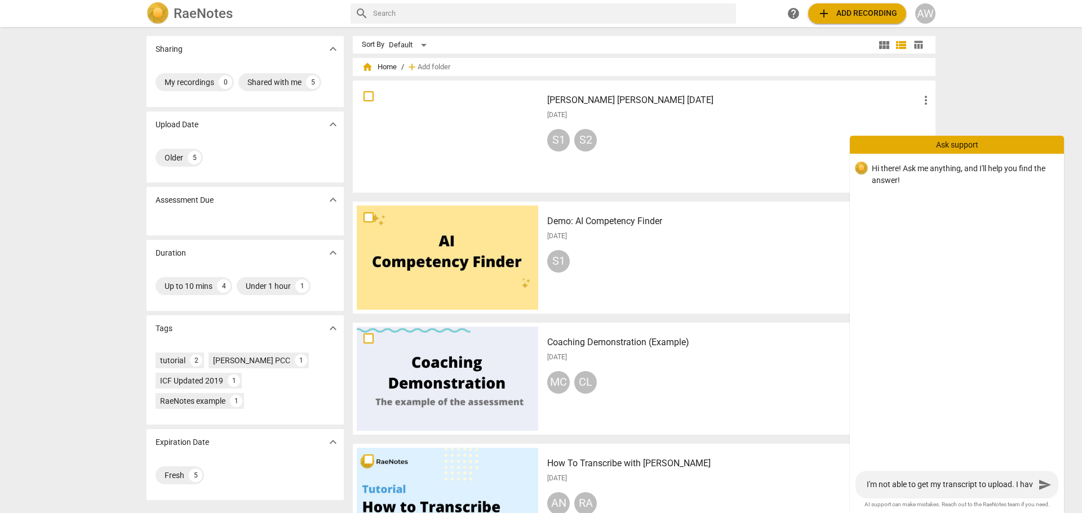
type textarea "I'm not able to get my transcript to upload. I have"
type textarea "I'm not able to get my transcript to upload. I have t"
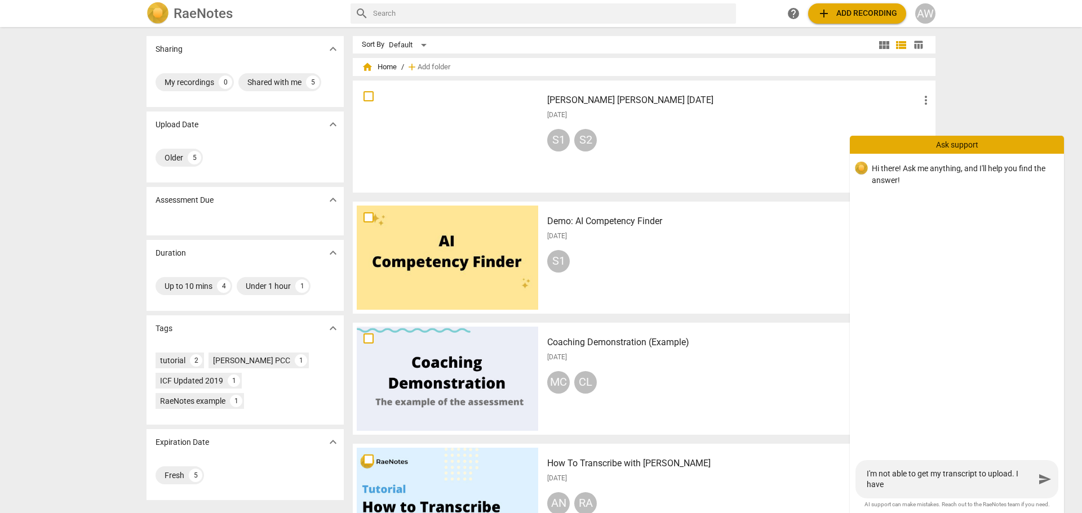
type textarea "I'm not able to get my transcript to upload. I have t"
type textarea "I'm not able to get my transcript to upload. I have tr"
type textarea "I'm not able to get my transcript to upload. I have tri"
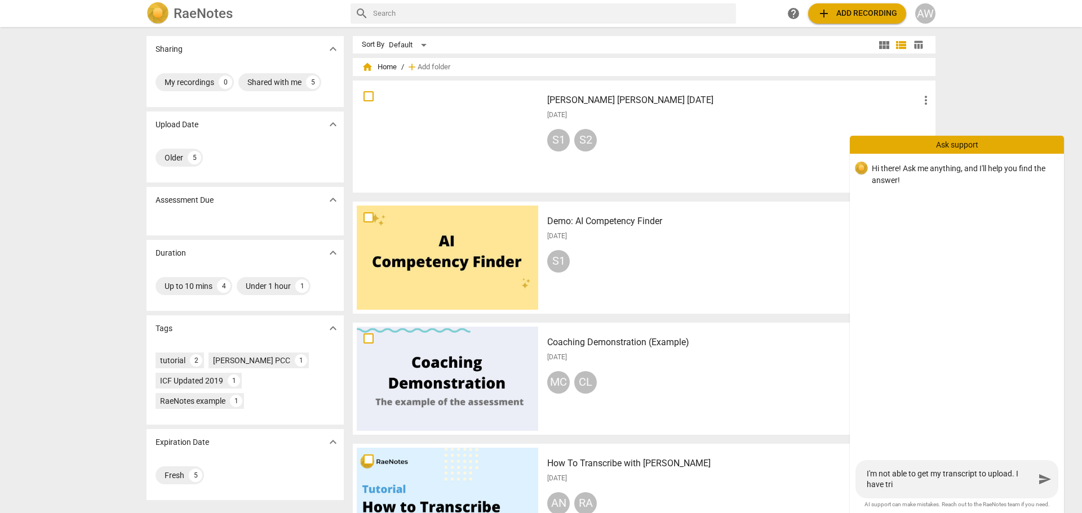
type textarea "I'm not able to get my transcript to upload. I have trie"
type textarea "I'm not able to get my transcript to upload. I have tried"
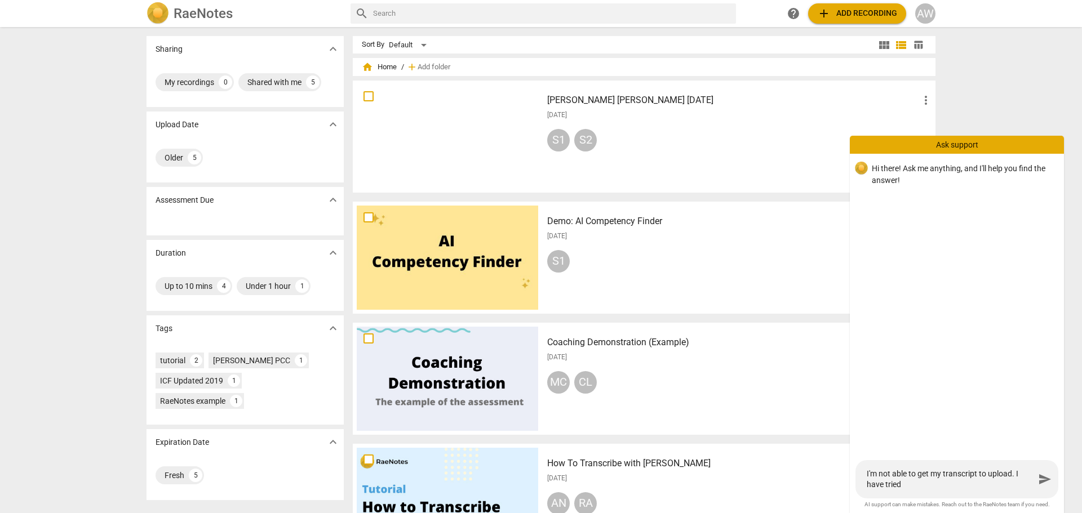
type textarea "I'm not able to get my transcript to upload. I have tried"
type textarea "I'm not able to get my transcript to upload. I have tried w"
type textarea "I'm not able to get my transcript to upload. I have tried wi"
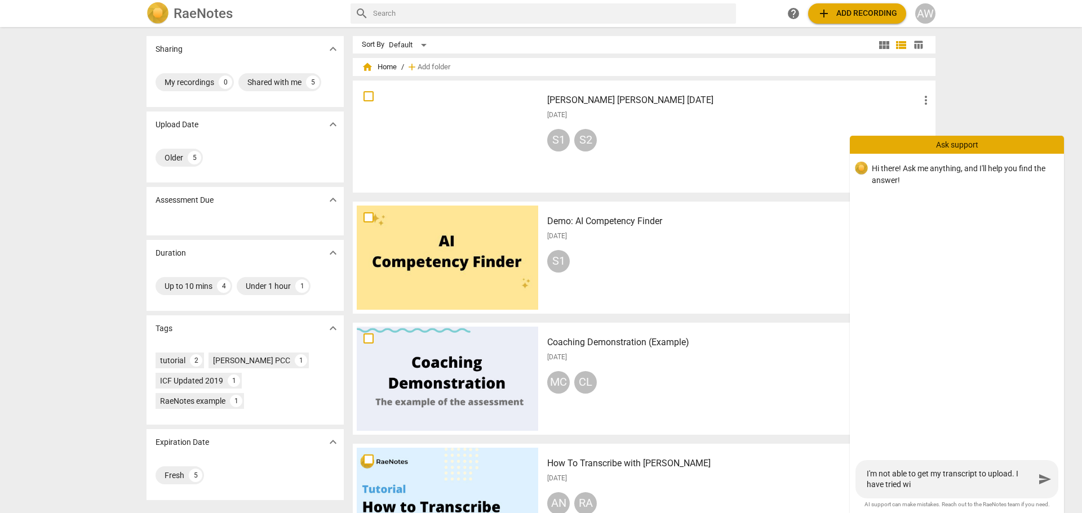
type textarea "I'm not able to get my transcript to upload. I have tried wit"
type textarea "I'm not able to get my transcript to upload. I have tried with"
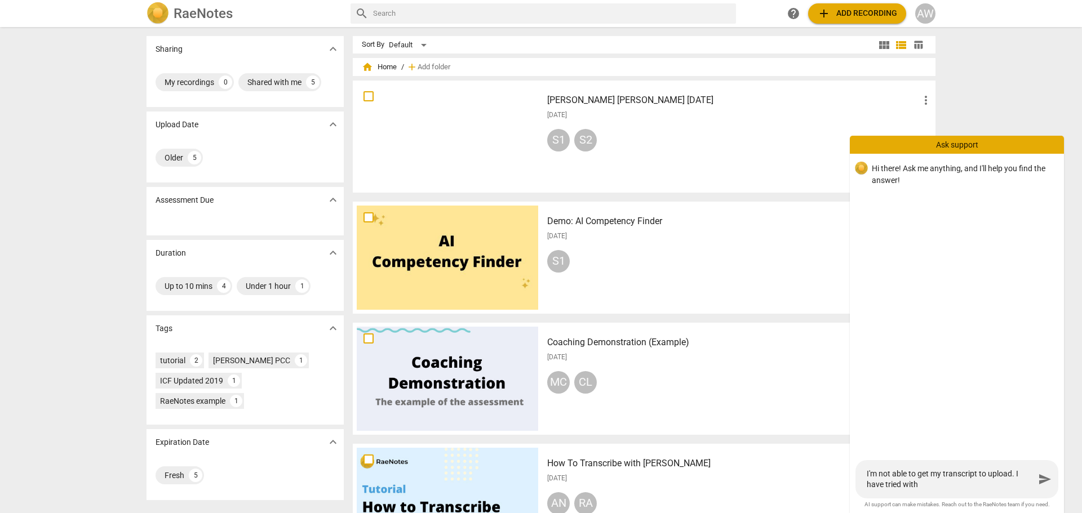
type textarea "I'm not able to get my transcript to upload. I have tried with"
type textarea "I'm not able to get my transcript to upload. I have tried with a"
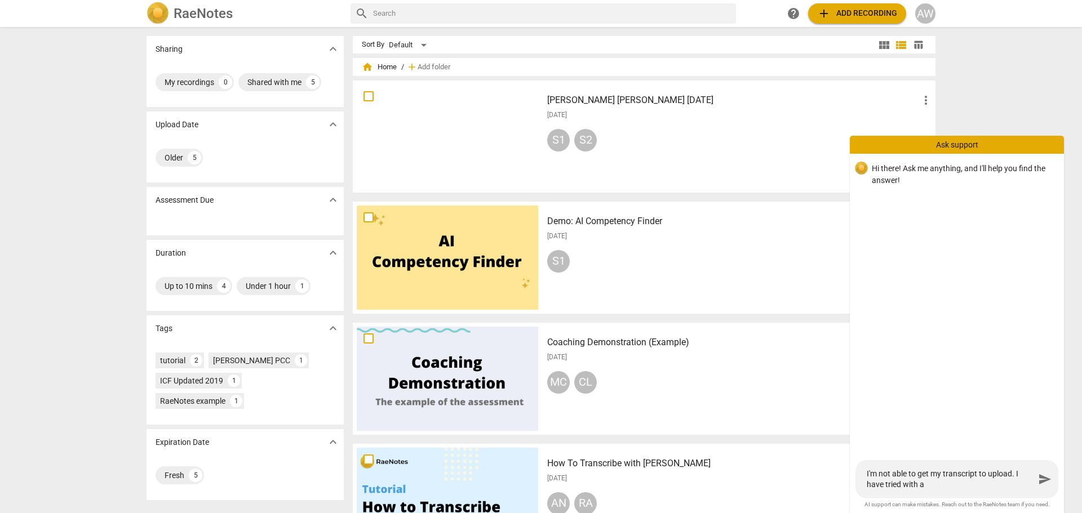
type textarea "I'm not able to get my transcript to upload. I have tried with a d"
type textarea "I'm not able to get my transcript to upload. I have tried with a do"
type textarea "I'm not able to get my transcript to upload. I have tried with a doc"
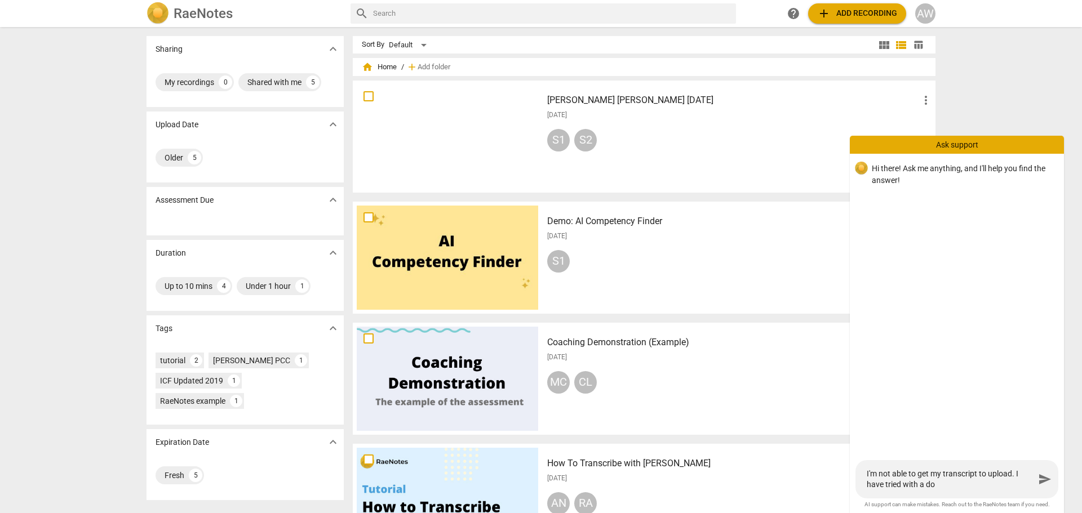
type textarea "I'm not able to get my transcript to upload. I have tried with a doc"
type textarea "I'm not able to get my transcript to upload. I have tried with a docx"
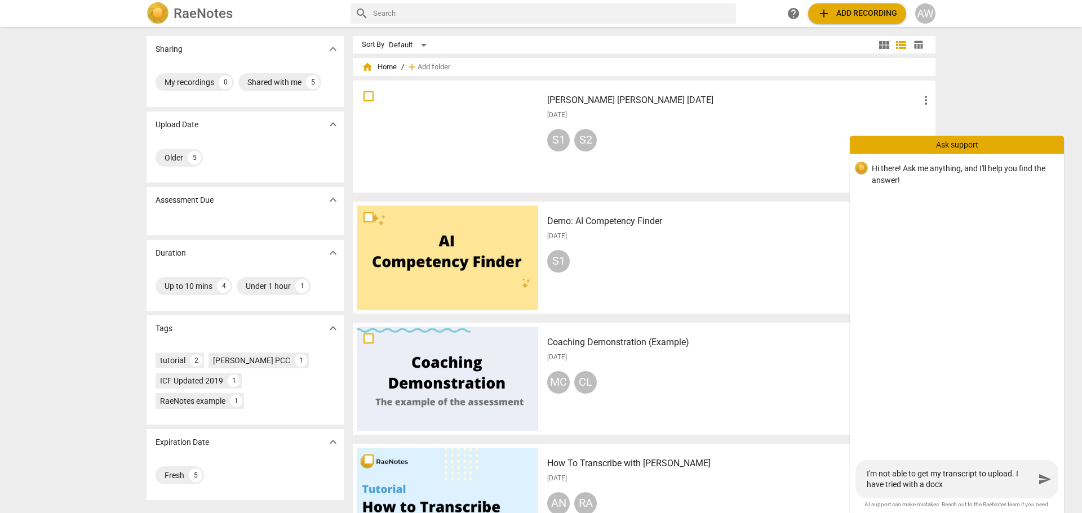
type textarea "I'm not able to get my transcript to upload. I have tried with a docx a"
type textarea "I'm not able to get my transcript to upload. I have tried with a docx an"
type textarea "I'm not able to get my transcript to upload. I have tried with a docx and"
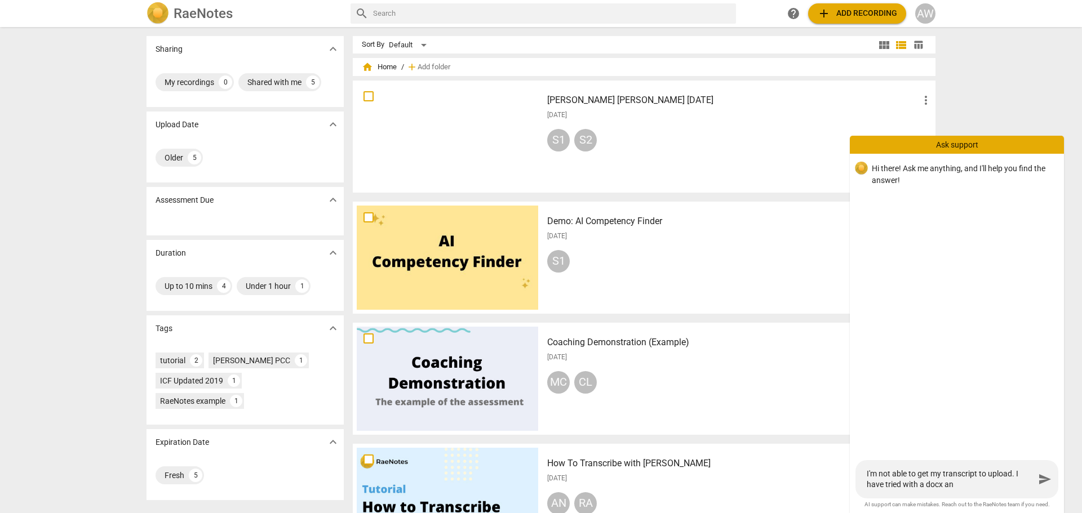
type textarea "I'm not able to get my transcript to upload. I have tried with a docx and"
type textarea "I'm not able to get my transcript to upload. I have tried with a docx and a"
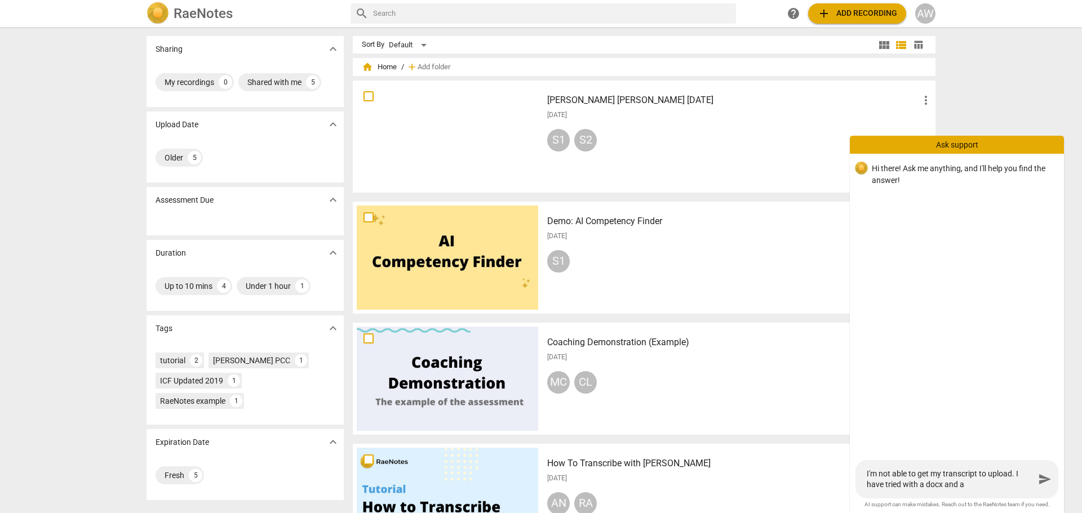
type textarea "I'm not able to get my transcript to upload. I have tried with a docx and an"
type textarea "I'm not able to get my transcript to upload. I have tried with a docx and and"
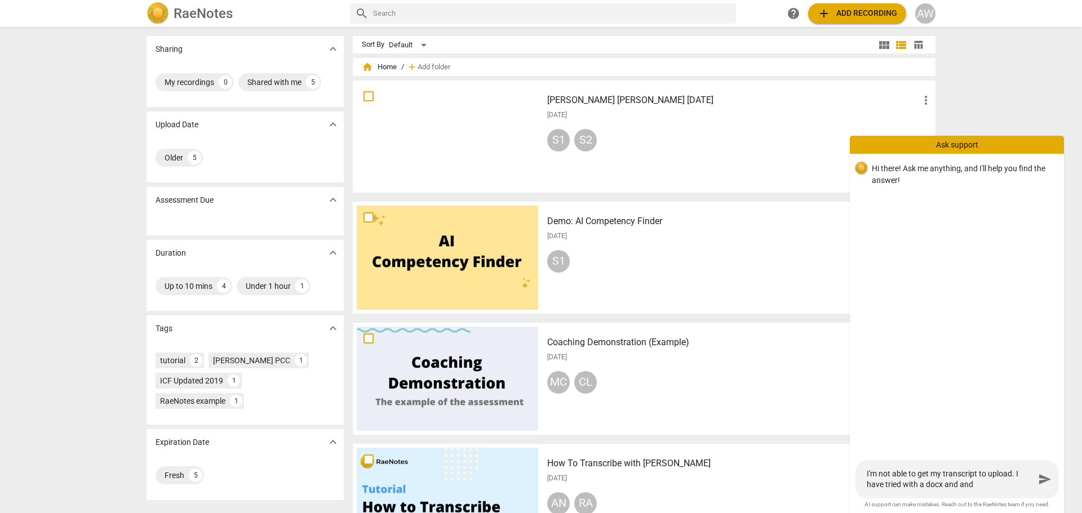
type textarea "I'm not able to get my transcript to upload. I have tried with a docx and and"
type textarea "I'm not able to get my transcript to upload. I have tried with a docx and and z"
click at [983, 482] on textarea "I'm not able to get my transcript to upload. I have tried with a docx and and z" at bounding box center [951, 479] width 168 height 21
type textarea "I'm not able to get my transcript to upload. I have tried with a docx and and"
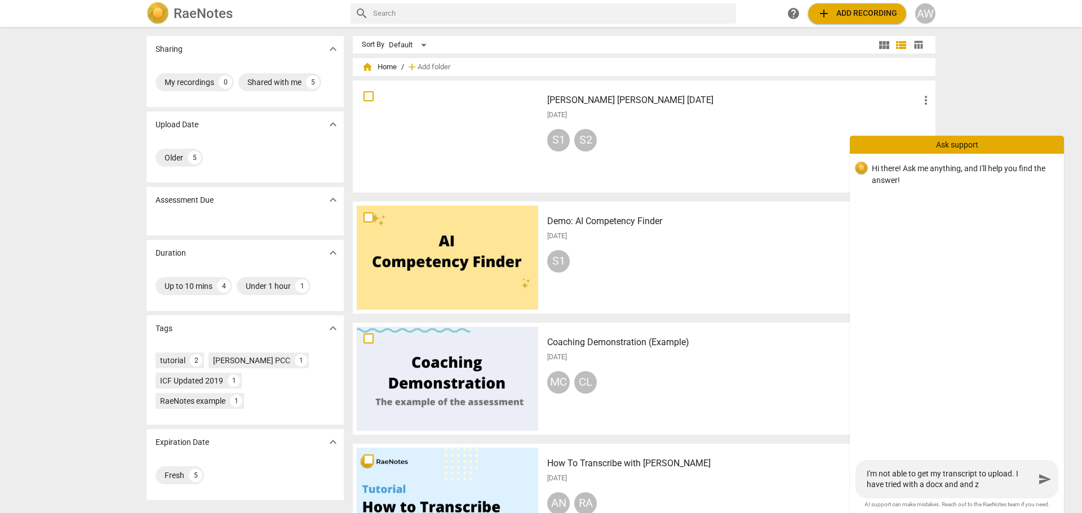
type textarea "I'm not able to get my transcript to upload. I have tried with a docx and and"
type textarea "I'm not able to get my transcript to upload. I have tried with a docx and and v"
type textarea "I'm not able to get my transcript to upload. I have tried with a docx and and vt"
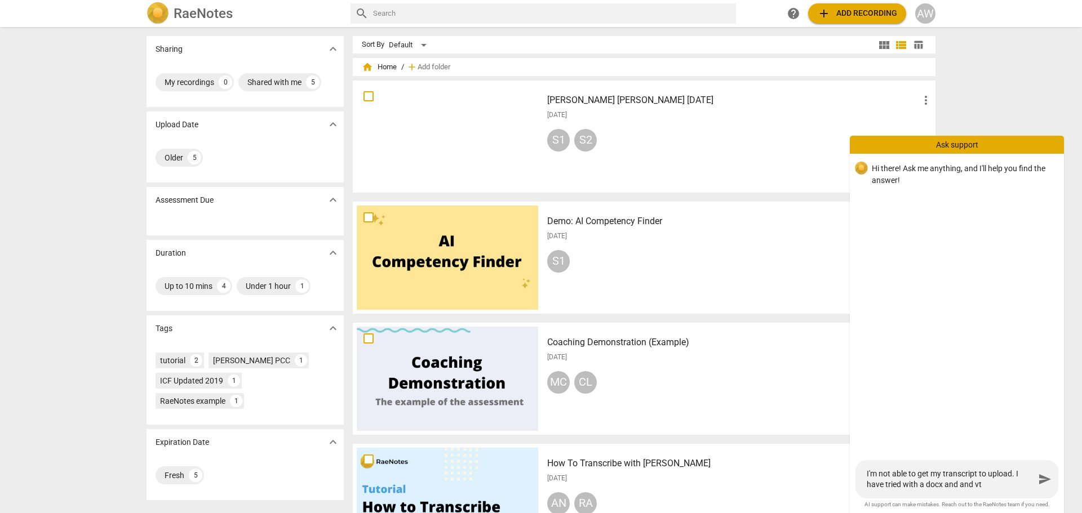
type textarea "I'm not able to get my transcript to upload. I have tried with a docx and and v…"
click at [944, 425] on div "Hi there! Ask me anything, and I'll help you find the answer! I'm not able to g…" at bounding box center [957, 306] width 214 height 304
click at [963, 477] on textarea "I'm not able to get my transcript to upload. I have tried with a docx and and v…" at bounding box center [951, 479] width 168 height 21
drag, startPoint x: 993, startPoint y: 487, endPoint x: 860, endPoint y: 474, distance: 133.0
click at [860, 474] on div "I'm not able to get my transcript to upload. I have tried with a docx and and v…" at bounding box center [956, 479] width 203 height 38
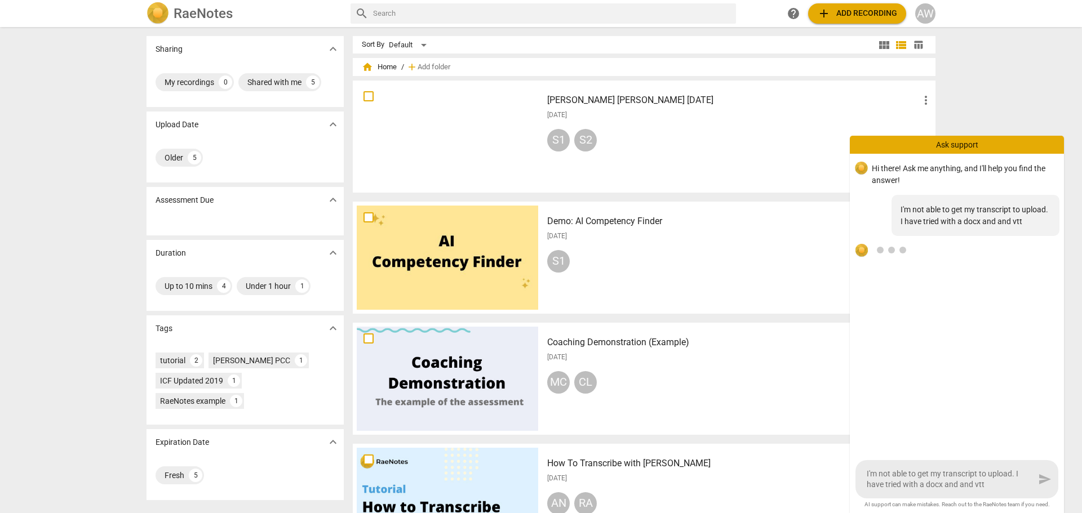
type textarea "I'm not able to get my transcript to upload. I have tried with a docx and and v…"
drag, startPoint x: 1040, startPoint y: 474, endPoint x: 1037, endPoint y: 479, distance: 6.1
click at [1040, 476] on div "I'm not able to get my transcript to upload. I have tried with a docx and and v…" at bounding box center [956, 479] width 203 height 38
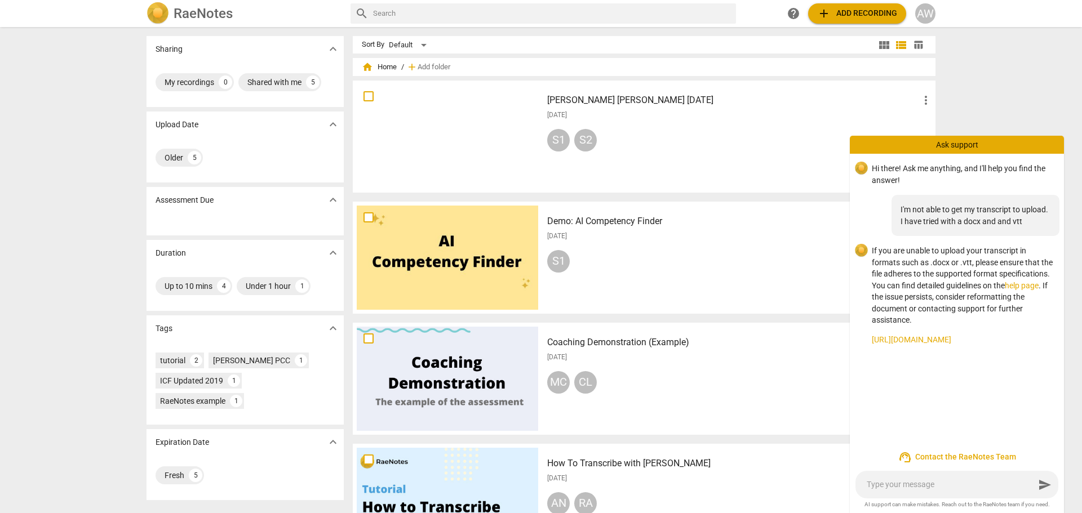
click at [1015, 484] on textarea at bounding box center [951, 484] width 168 height 11
click at [1021, 287] on link "help page" at bounding box center [1022, 285] width 34 height 9
click at [840, 17] on span "add Add recording" at bounding box center [857, 14] width 80 height 14
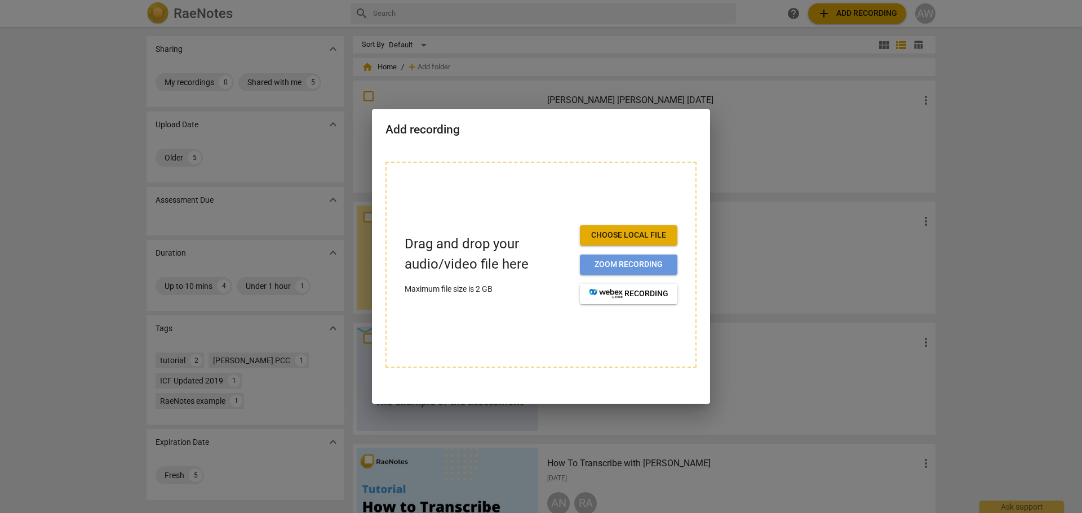
click at [633, 264] on span "Zoom recording" at bounding box center [628, 264] width 79 height 11
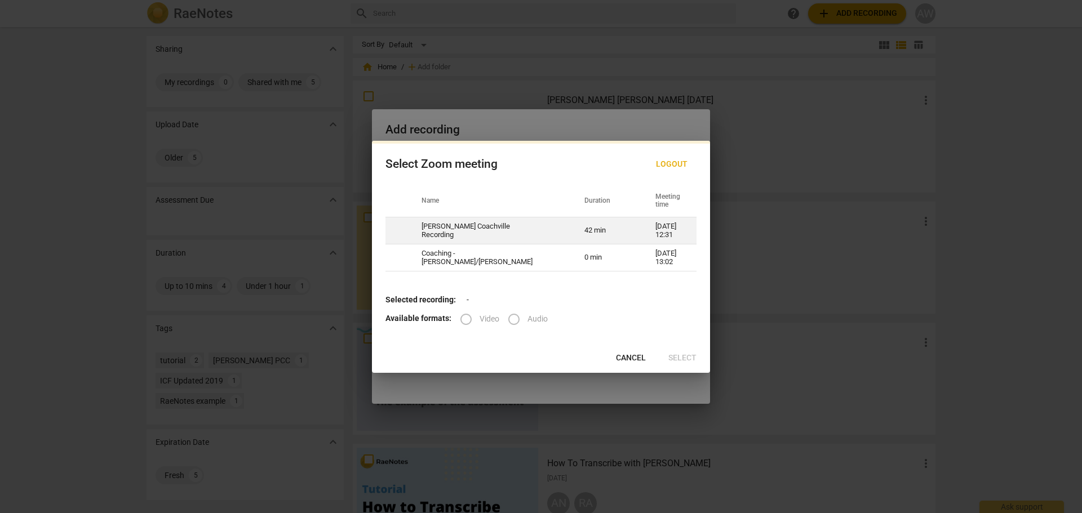
click at [489, 233] on td "[PERSON_NAME] Coachville Recording" at bounding box center [489, 230] width 163 height 27
radio input "true"
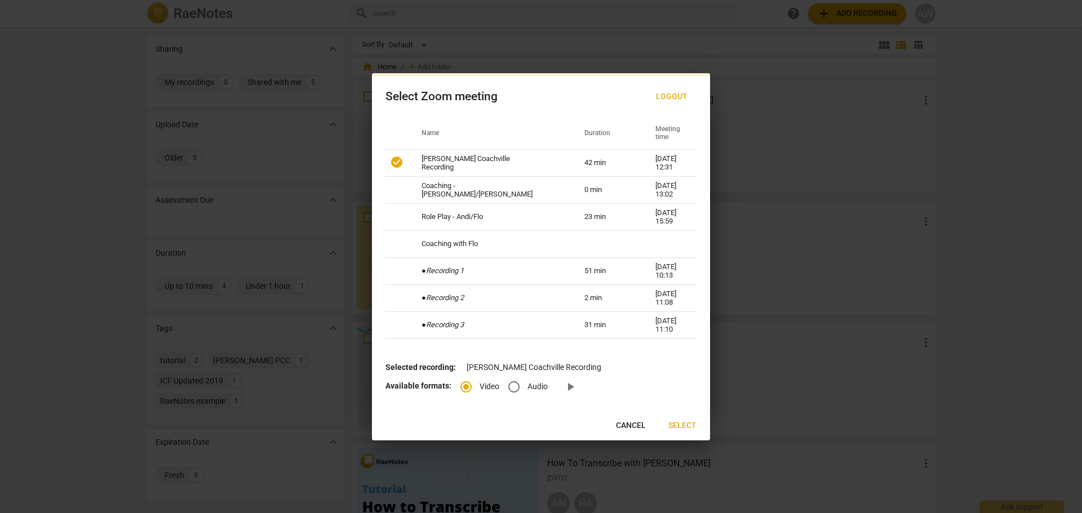
click at [514, 320] on td "● Recording 3" at bounding box center [489, 325] width 163 height 27
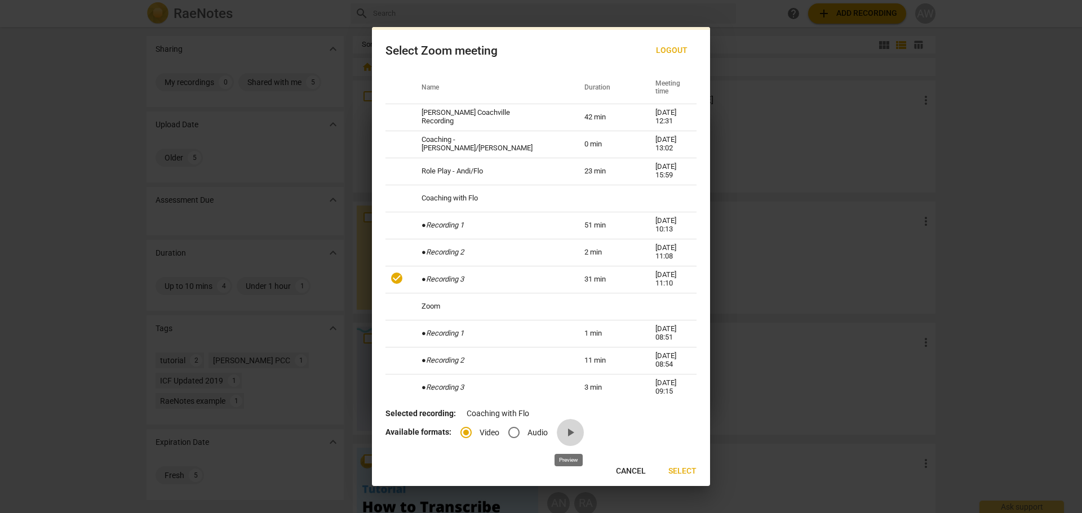
click at [570, 439] on link "play_arrow" at bounding box center [570, 432] width 27 height 27
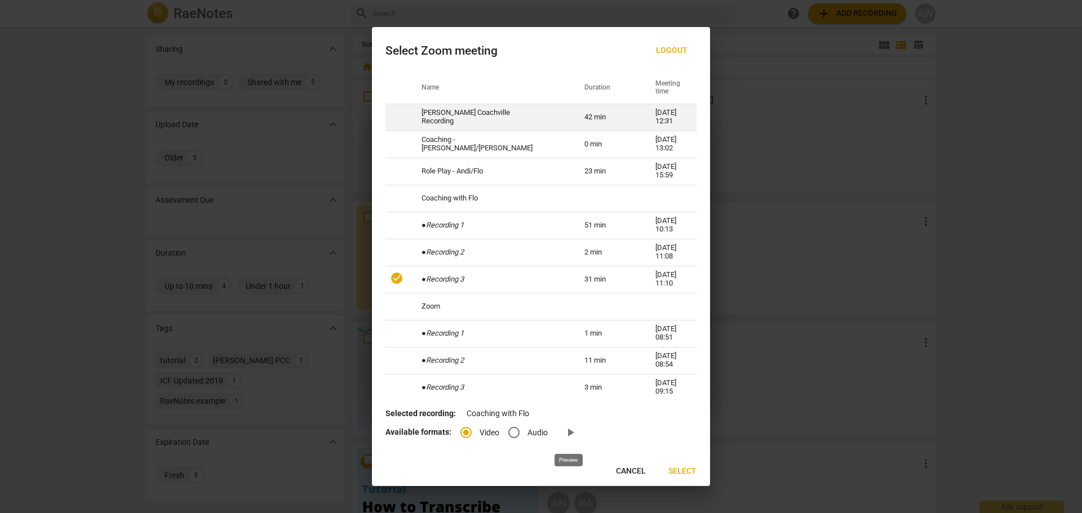
click at [454, 115] on td "[PERSON_NAME] Coachville Recording" at bounding box center [489, 117] width 163 height 27
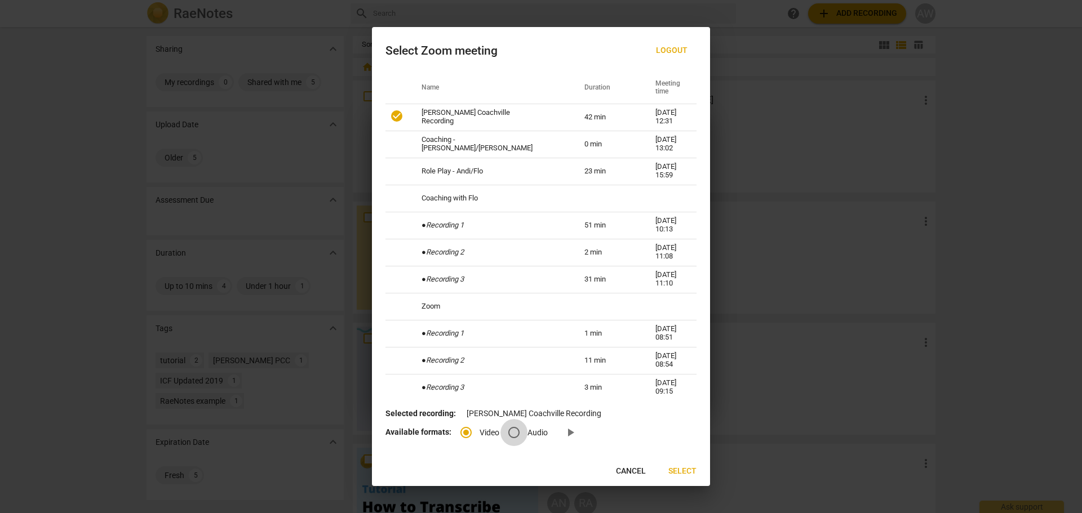
click at [512, 432] on input "Audio" at bounding box center [513, 432] width 27 height 27
radio input "true"
click at [572, 433] on span "play_arrow" at bounding box center [570, 433] width 14 height 14
click at [681, 468] on span "Select" at bounding box center [682, 471] width 28 height 11
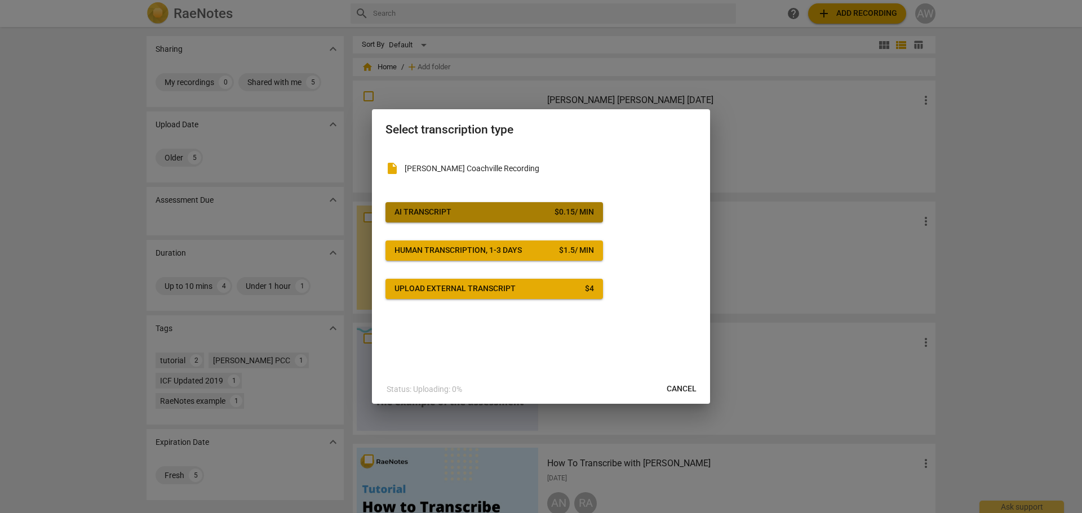
click at [496, 205] on button "AI Transcript $ 0.15 / min" at bounding box center [493, 212] width 217 height 20
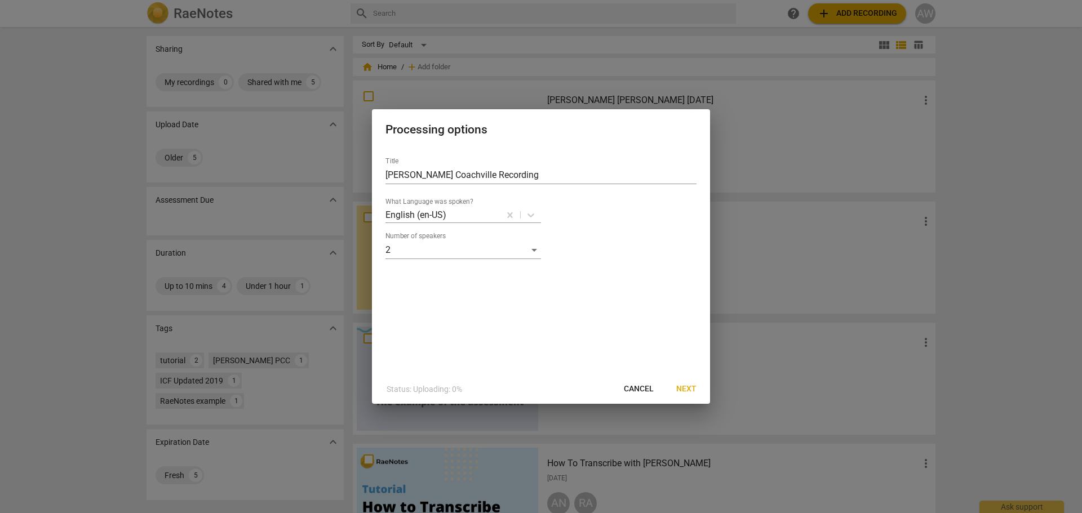
click at [690, 390] on span "Next" at bounding box center [686, 389] width 20 height 11
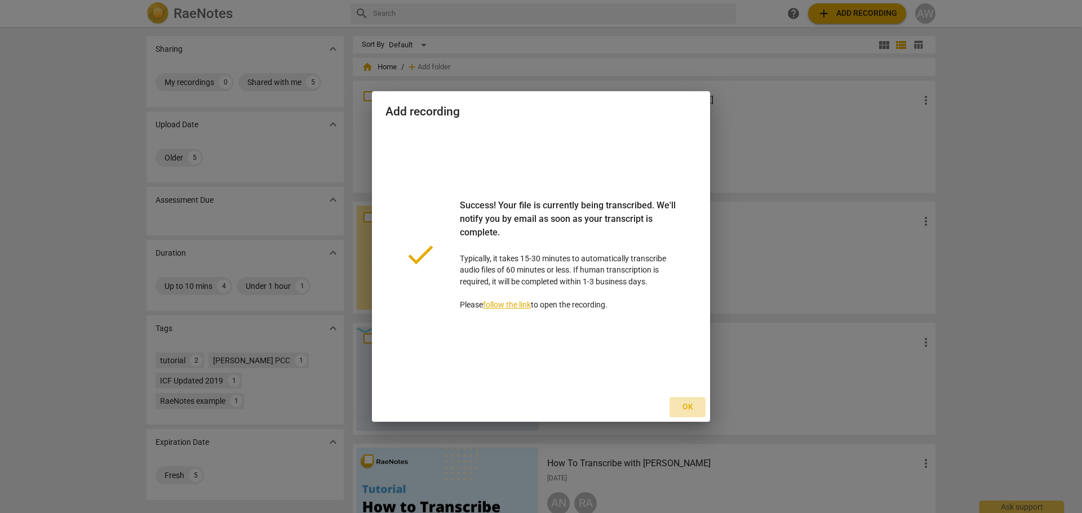
click at [687, 410] on span "Ok" at bounding box center [687, 407] width 18 height 11
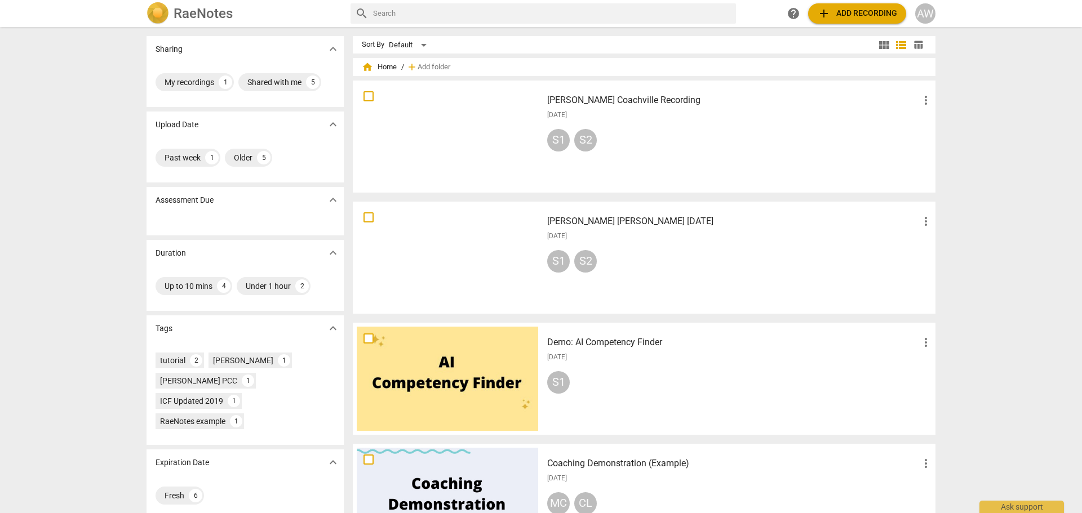
click at [474, 128] on div at bounding box center [447, 137] width 181 height 104
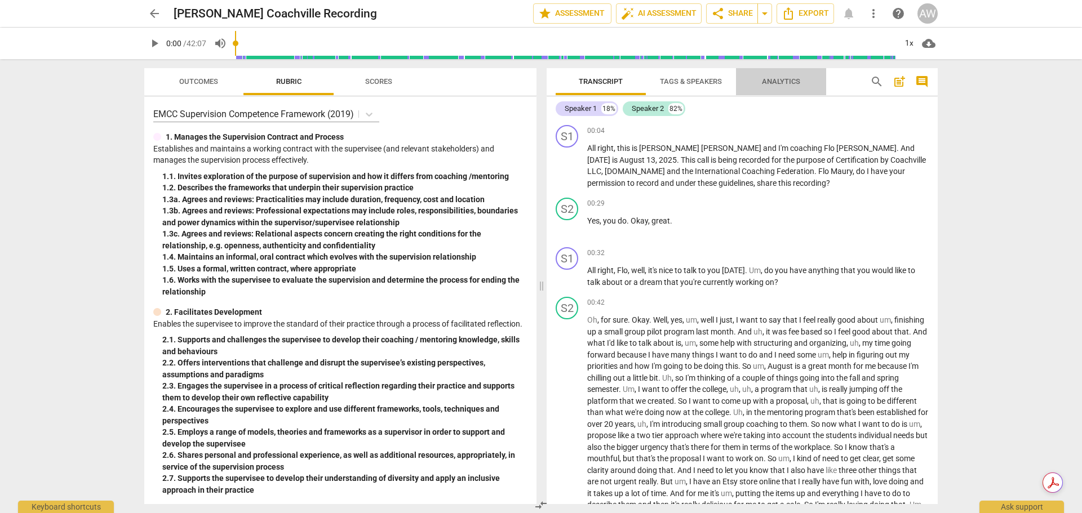
click at [767, 79] on span "Analytics" at bounding box center [781, 81] width 38 height 8
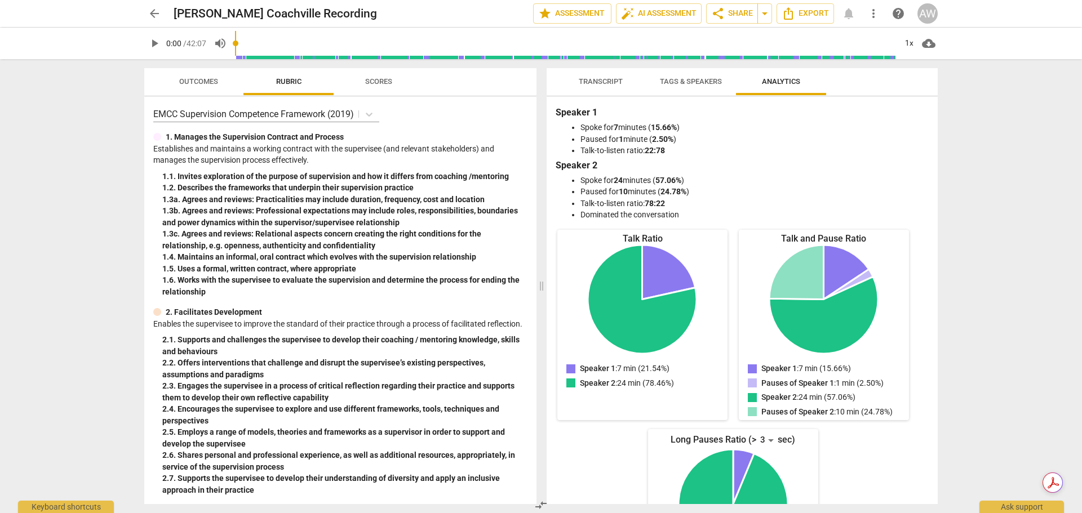
click at [589, 85] on span "Transcript" at bounding box center [601, 81] width 44 height 8
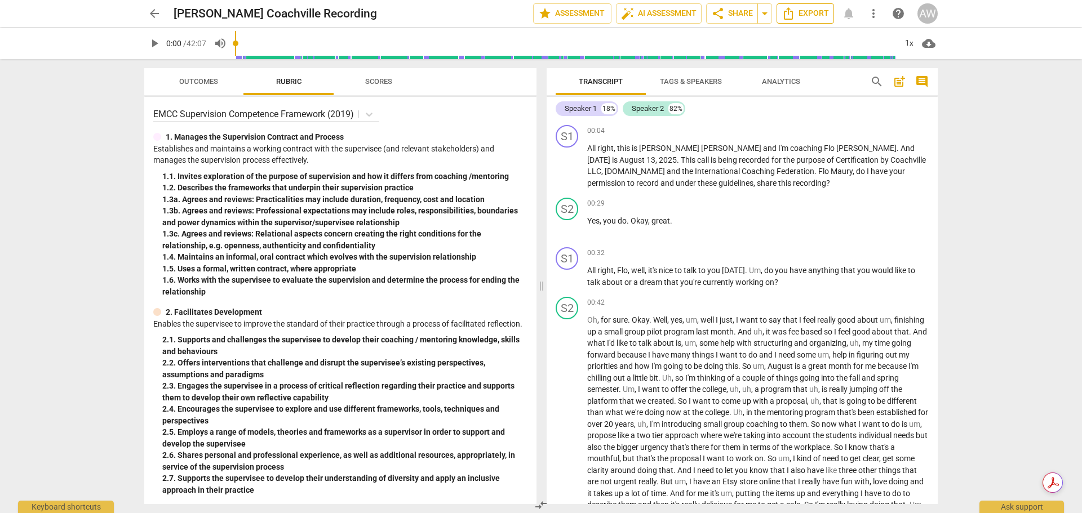
click at [807, 7] on span "Export" at bounding box center [804, 14] width 47 height 14
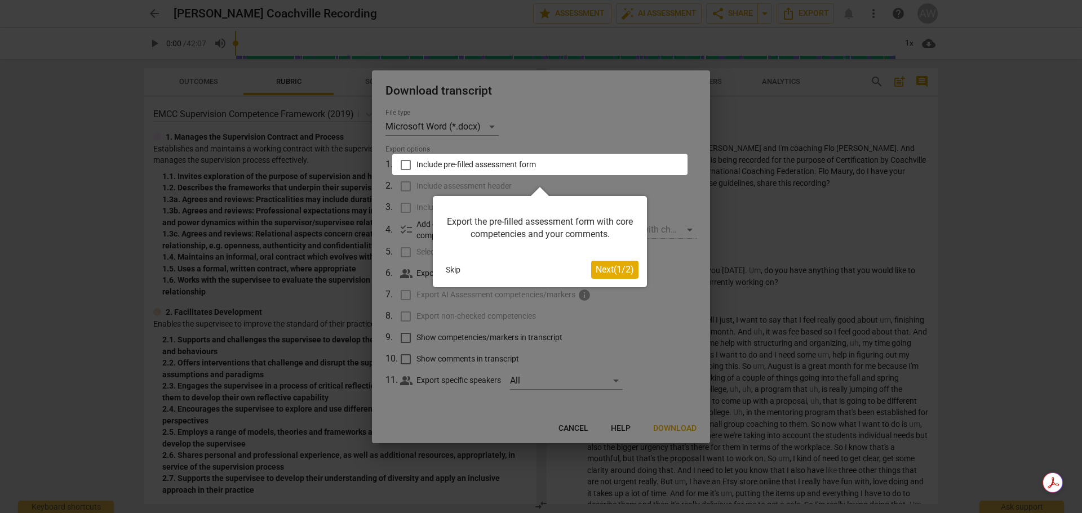
click at [455, 269] on button "Skip" at bounding box center [453, 269] width 24 height 17
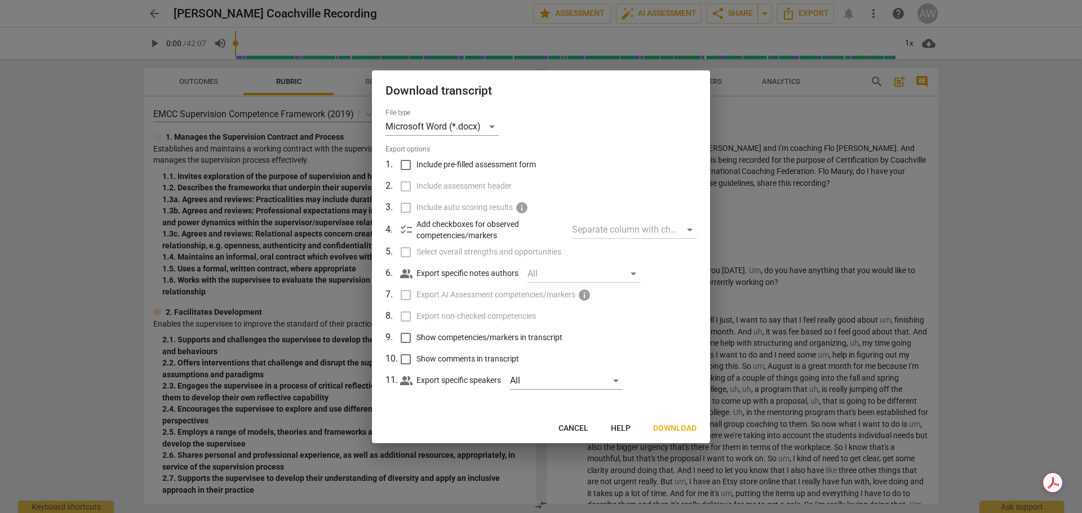
click at [683, 428] on span "Download" at bounding box center [674, 428] width 43 height 11
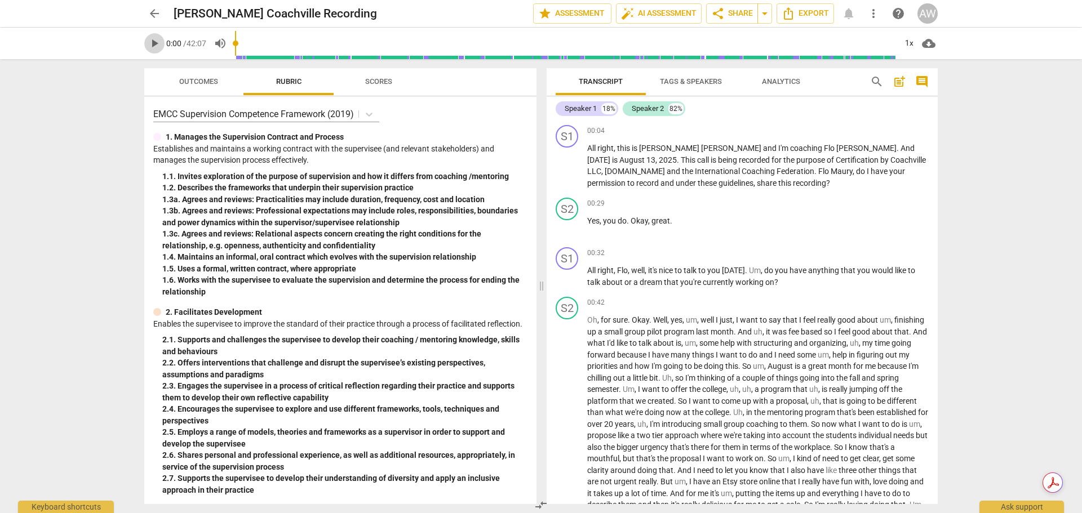
click at [157, 45] on span "play_arrow" at bounding box center [155, 44] width 14 height 14
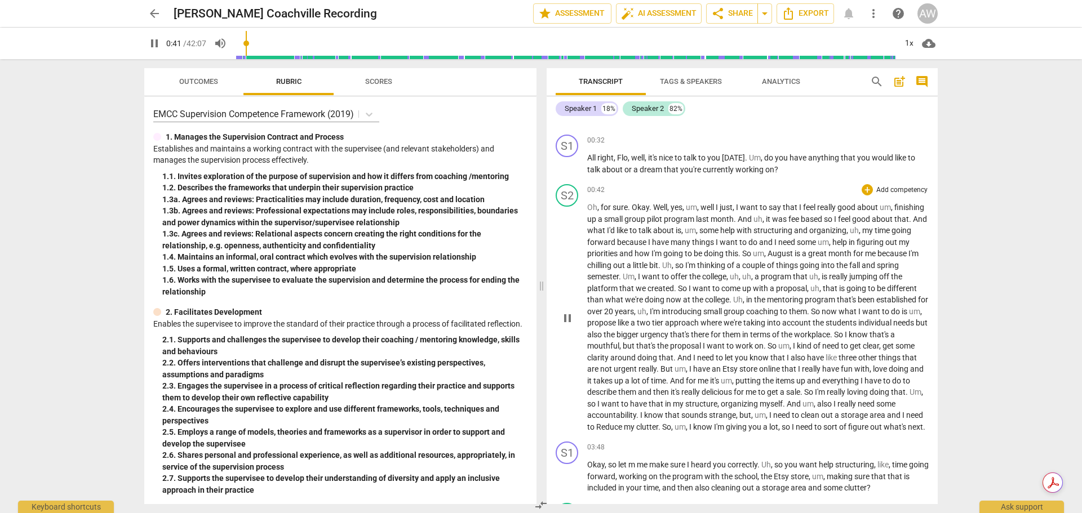
scroll to position [169, 0]
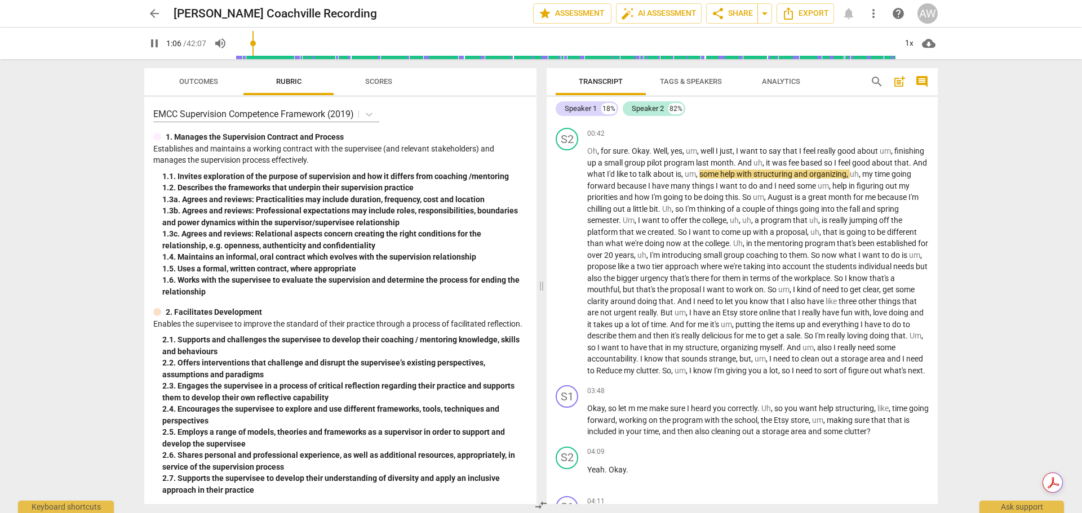
click at [154, 43] on span "pause" at bounding box center [155, 44] width 14 height 14
type input "67"
